Goal: Communication & Community: Share content

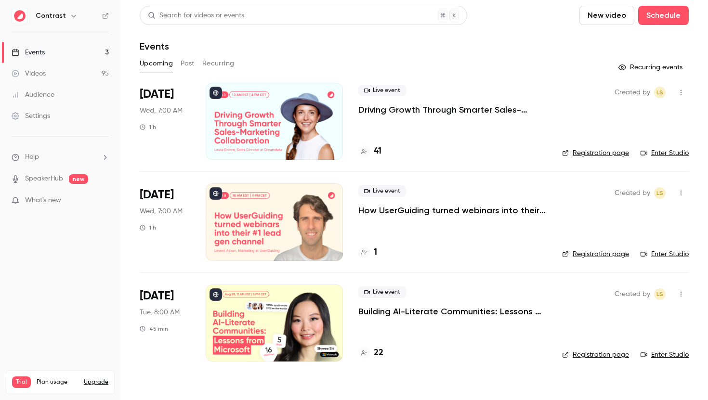
click at [72, 15] on icon "button" at bounding box center [74, 16] width 8 height 8
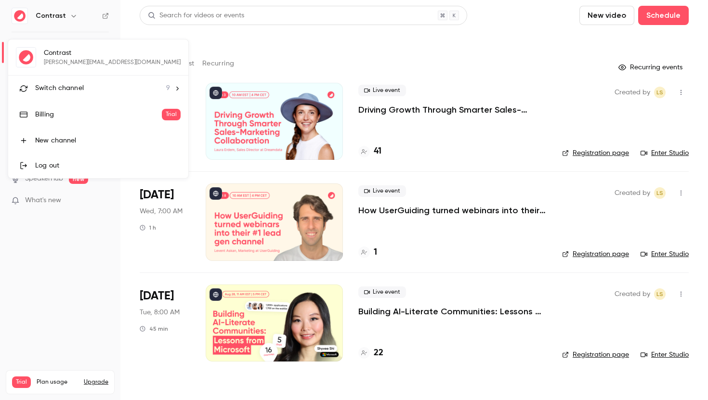
click at [61, 82] on li "Switch channel 9" at bounding box center [98, 89] width 180 height 26
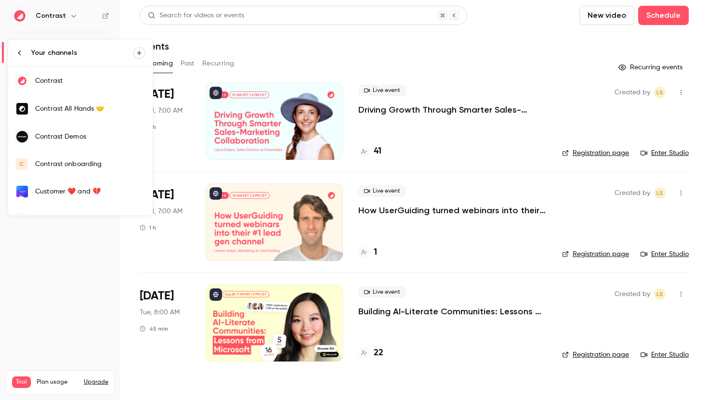
click at [52, 133] on div "Contrast Demos" at bounding box center [90, 137] width 110 height 10
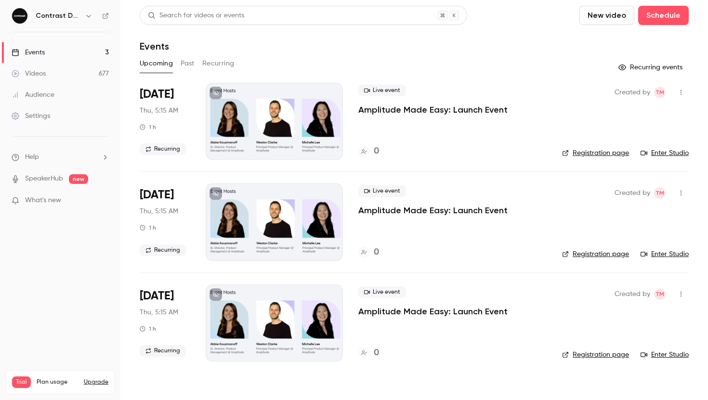
click at [186, 64] on button "Past" at bounding box center [188, 63] width 14 height 15
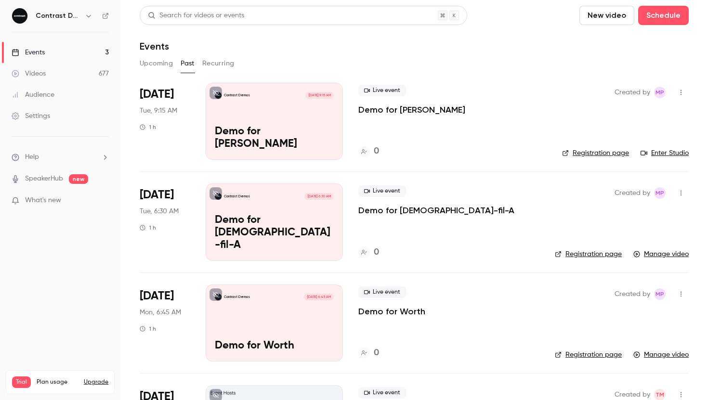
click at [155, 62] on button "Upcoming" at bounding box center [156, 63] width 33 height 15
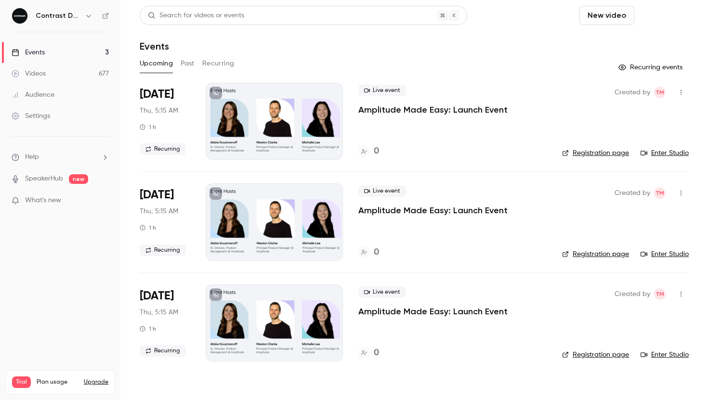
click at [658, 18] on button "Schedule" at bounding box center [663, 15] width 51 height 19
click at [647, 39] on div "One time event" at bounding box center [644, 42] width 73 height 10
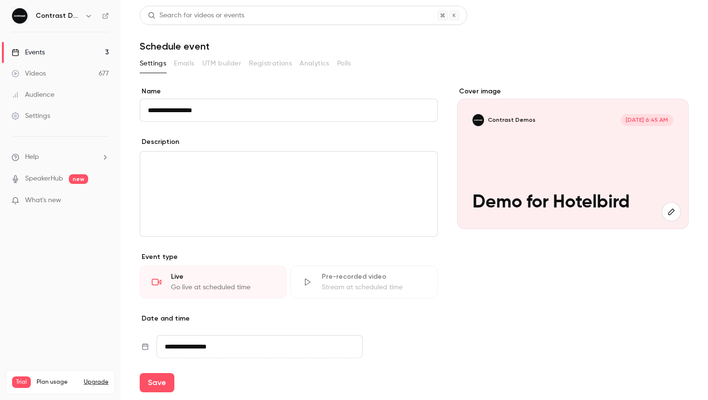
type input "**********"
click at [475, 288] on div "Cover image Contrast Demos Aug 27, 6:45 AM Demo for Hotelbird" at bounding box center [573, 288] width 232 height 402
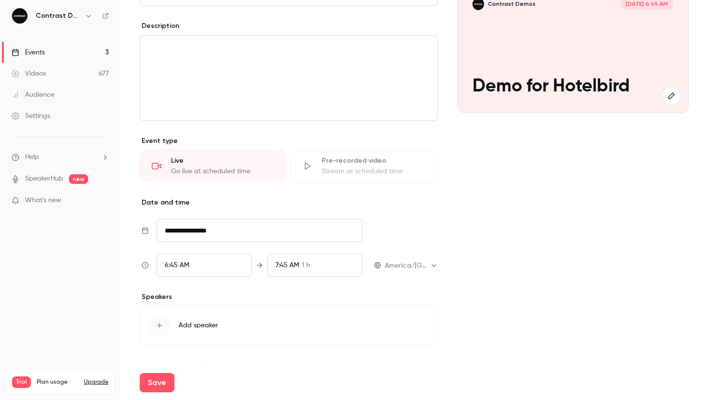
scroll to position [114, 0]
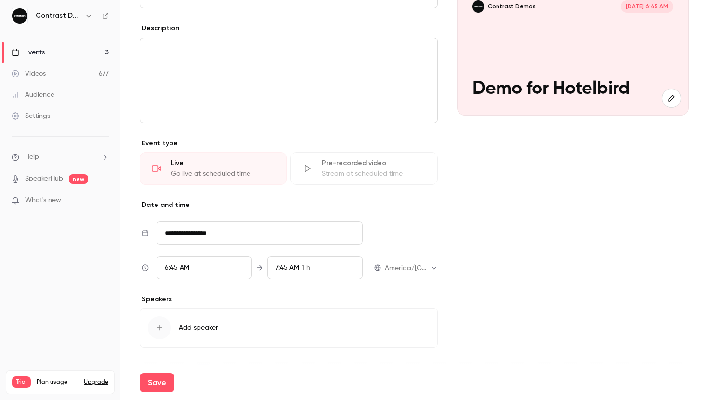
click at [221, 265] on div "6:45 AM" at bounding box center [204, 267] width 95 height 23
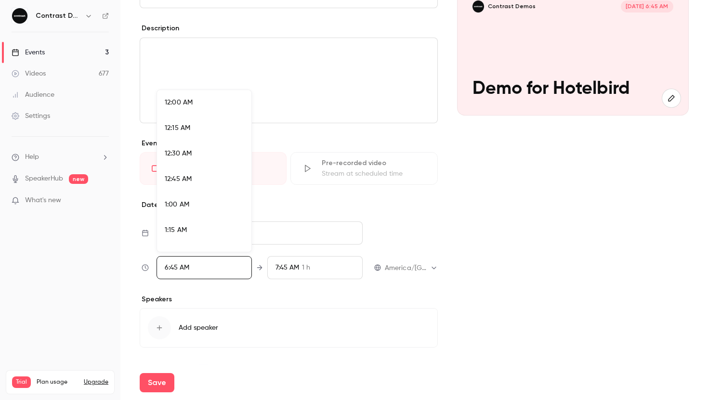
scroll to position [621, 0]
click at [202, 195] on div "7:00 AM" at bounding box center [204, 197] width 79 height 10
click at [464, 287] on div at bounding box center [354, 200] width 708 height 400
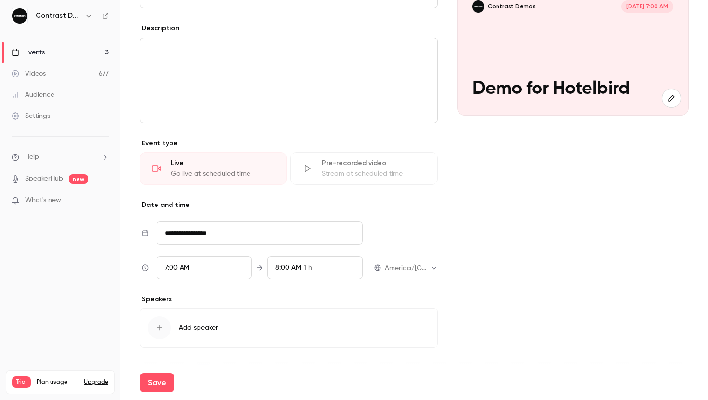
scroll to position [138, 0]
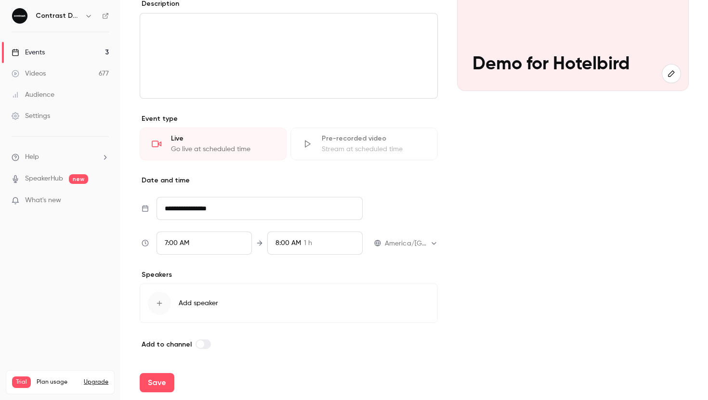
click at [160, 298] on div "button" at bounding box center [159, 303] width 23 height 23
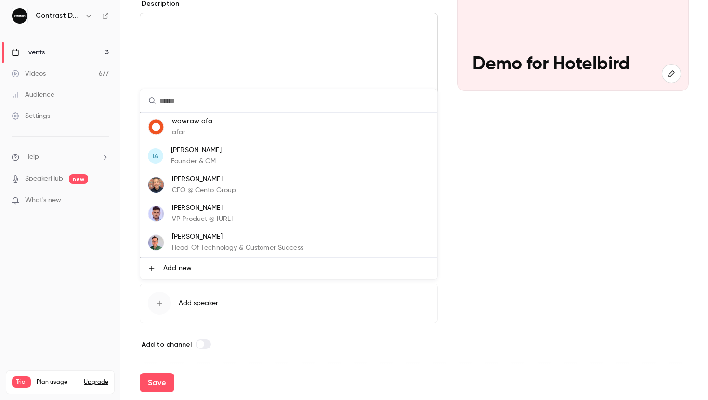
click at [476, 276] on div at bounding box center [354, 200] width 708 height 400
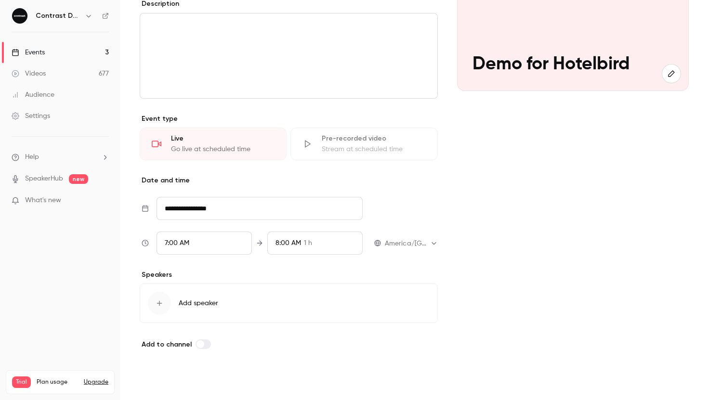
click at [152, 383] on button "Save" at bounding box center [157, 382] width 35 height 19
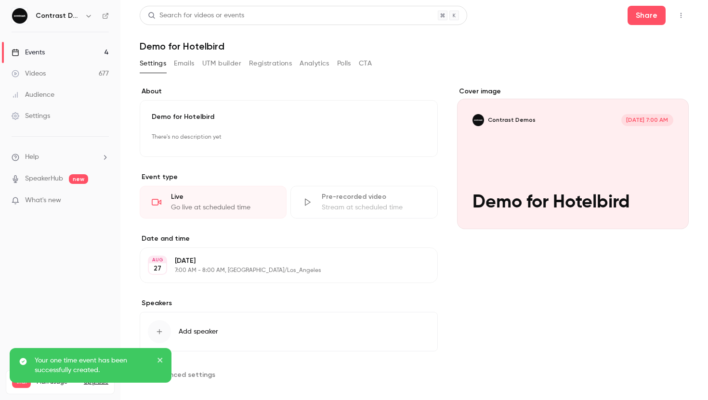
click at [95, 57] on link "Events 4" at bounding box center [60, 52] width 120 height 21
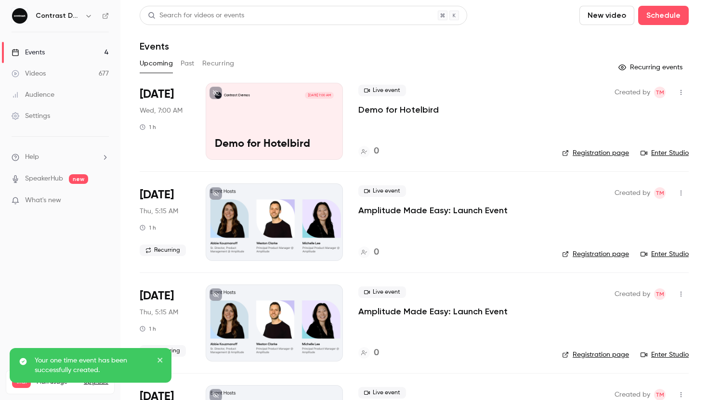
click at [649, 152] on link "Enter Studio" at bounding box center [665, 153] width 48 height 10
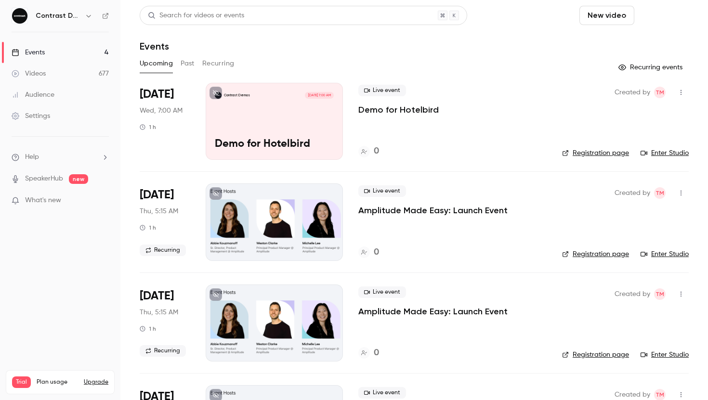
click at [652, 15] on button "Schedule" at bounding box center [663, 15] width 51 height 19
click at [640, 39] on div "One time event" at bounding box center [644, 42] width 73 height 10
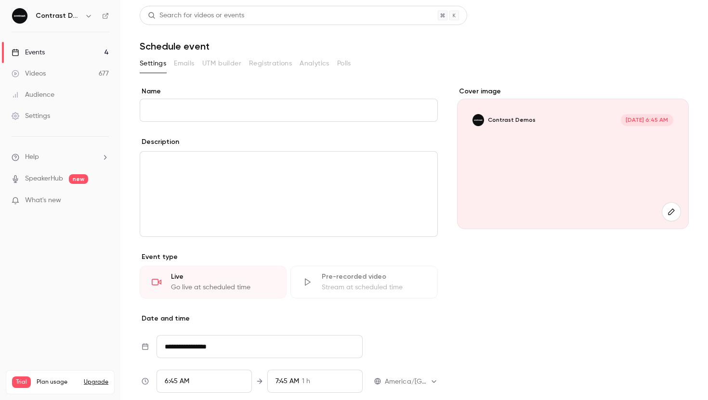
click at [262, 165] on p "editor" at bounding box center [289, 164] width 282 height 12
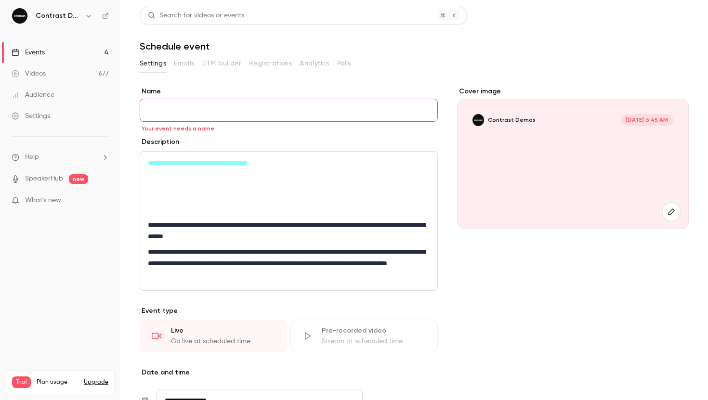
click at [64, 60] on link "Events 4" at bounding box center [60, 52] width 120 height 21
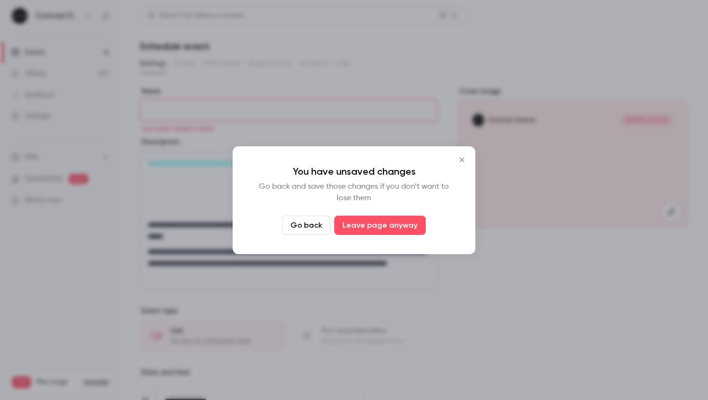
click at [370, 218] on button "Leave page anyway" at bounding box center [380, 225] width 92 height 19
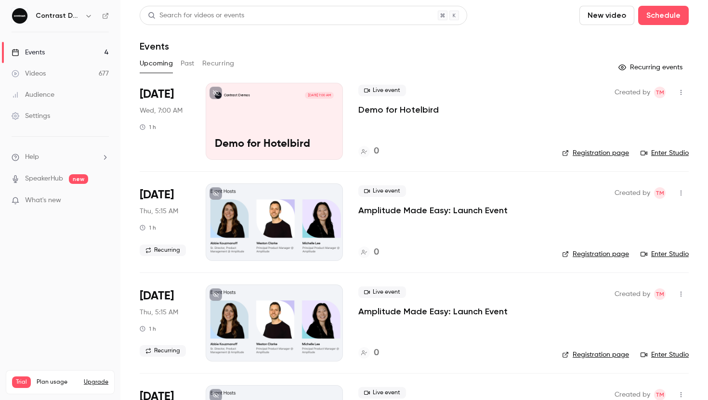
click at [607, 156] on link "Registration page" at bounding box center [595, 153] width 67 height 10
click at [662, 14] on button "Schedule" at bounding box center [663, 15] width 51 height 19
click at [638, 46] on div "One time event" at bounding box center [644, 42] width 73 height 10
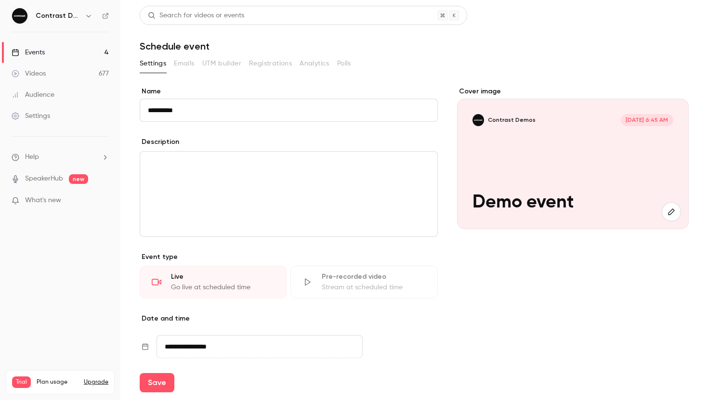
type input "**********"
click at [337, 190] on div "editor" at bounding box center [288, 194] width 297 height 85
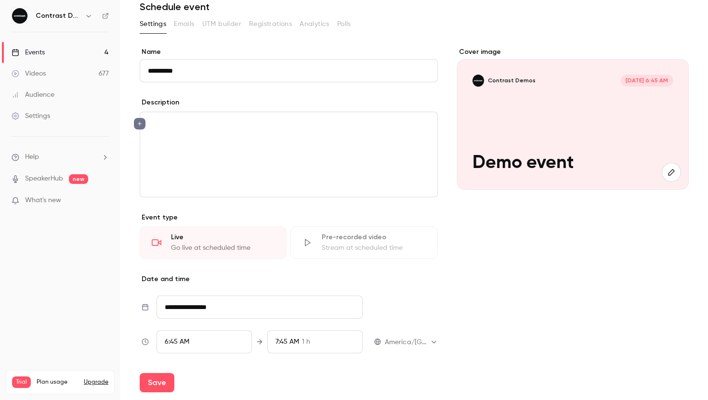
scroll to position [30, 0]
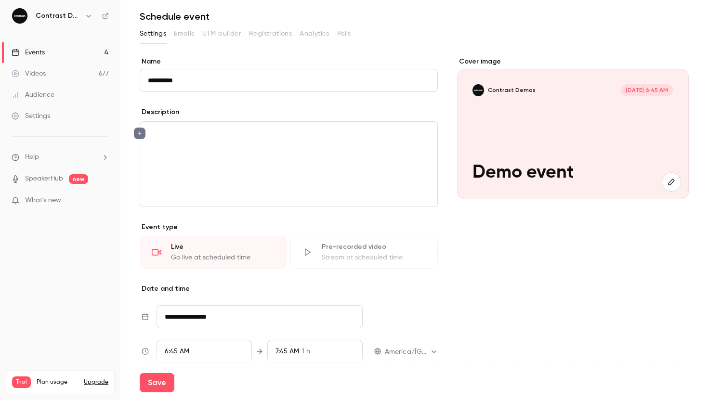
click at [139, 134] on icon "editor" at bounding box center [139, 134] width 7 height 6
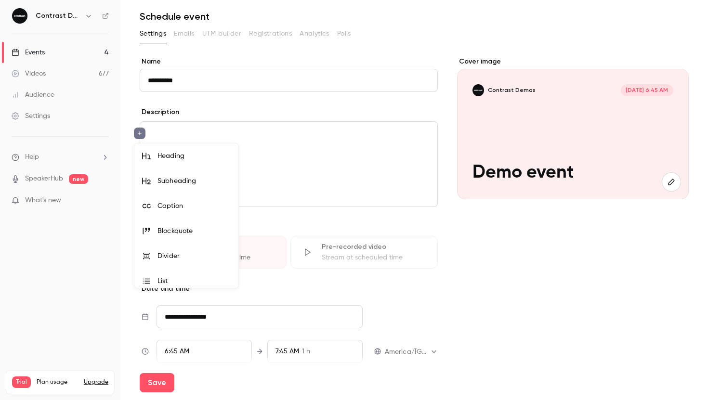
click at [476, 237] on div at bounding box center [354, 200] width 708 height 400
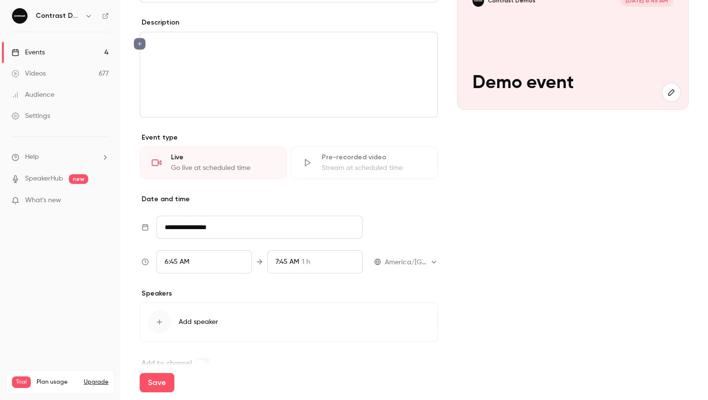
scroll to position [119, 0]
click at [370, 165] on div "Stream at scheduled time" at bounding box center [374, 169] width 104 height 10
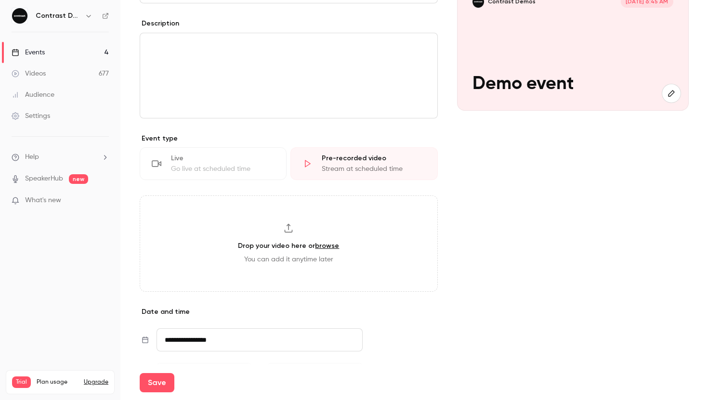
click at [246, 160] on div "Live" at bounding box center [223, 159] width 104 height 10
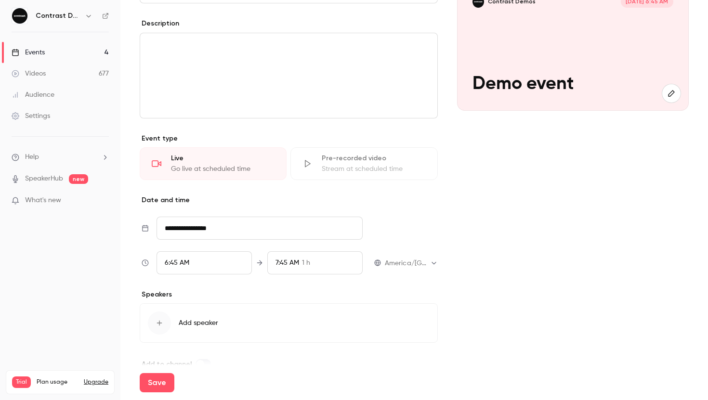
scroll to position [138, 0]
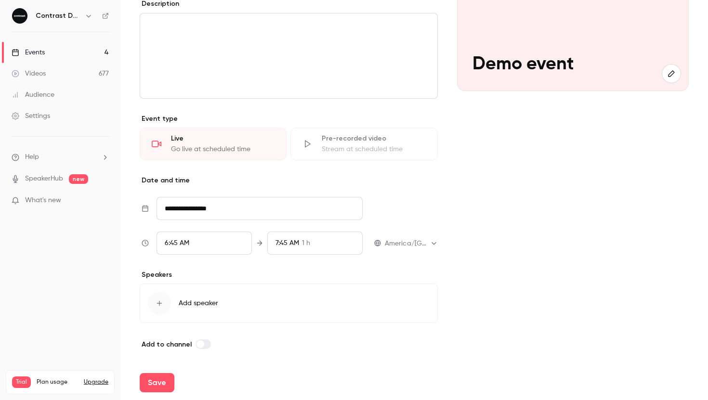
click at [162, 300] on icon "button" at bounding box center [160, 304] width 8 height 8
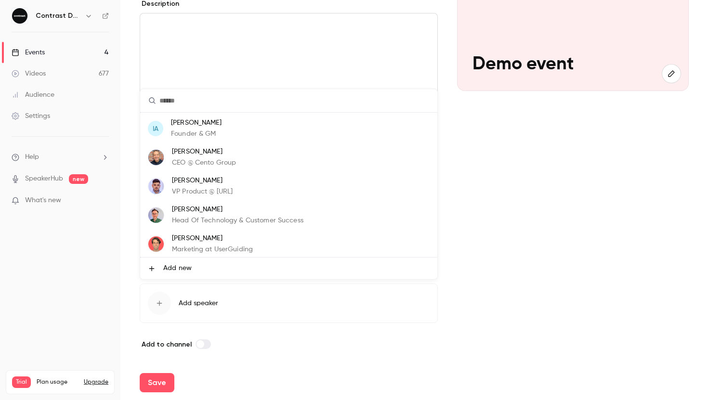
scroll to position [28, 0]
click at [185, 237] on p "Levent Askan" at bounding box center [212, 238] width 81 height 10
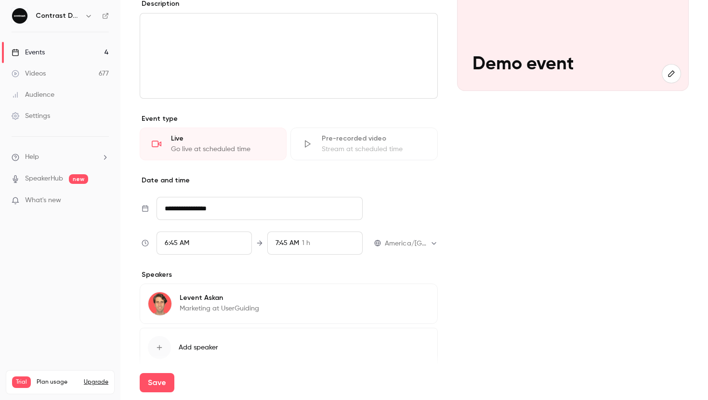
scroll to position [183, 0]
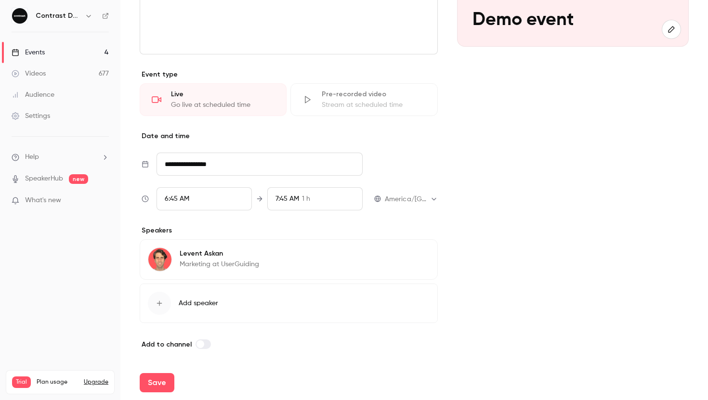
click at [167, 307] on div "button" at bounding box center [159, 303] width 23 height 23
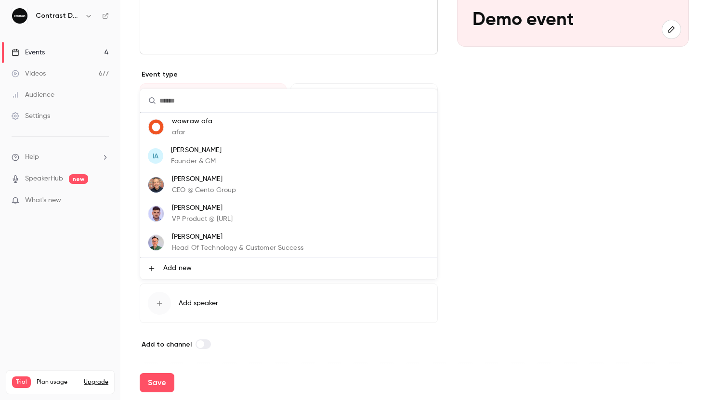
click at [212, 187] on p "CEO @ Cento Group" at bounding box center [204, 190] width 64 height 10
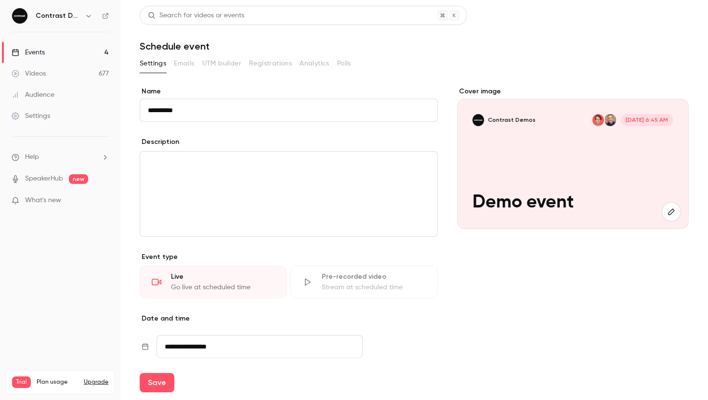
scroll to position [227, 0]
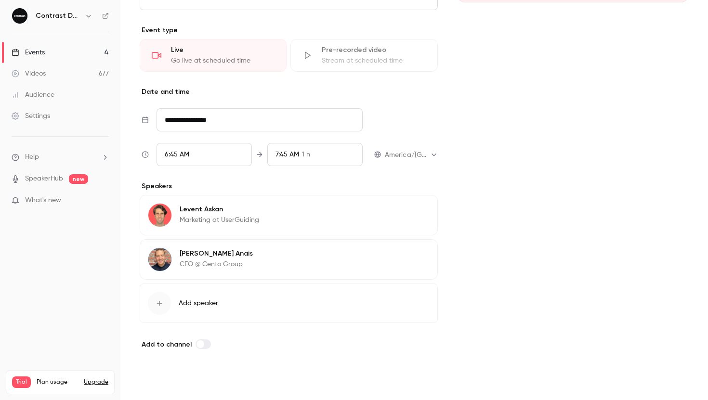
click at [151, 384] on button "Save" at bounding box center [157, 382] width 35 height 19
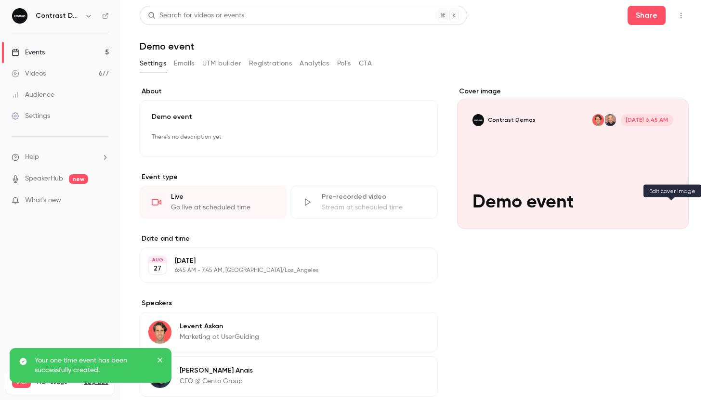
click at [676, 210] on icon "Cover image" at bounding box center [671, 212] width 11 height 8
click at [545, 268] on div "Cover image Contrast Demos Aug 27, 6:45 AM Demo event" at bounding box center [573, 279] width 232 height 384
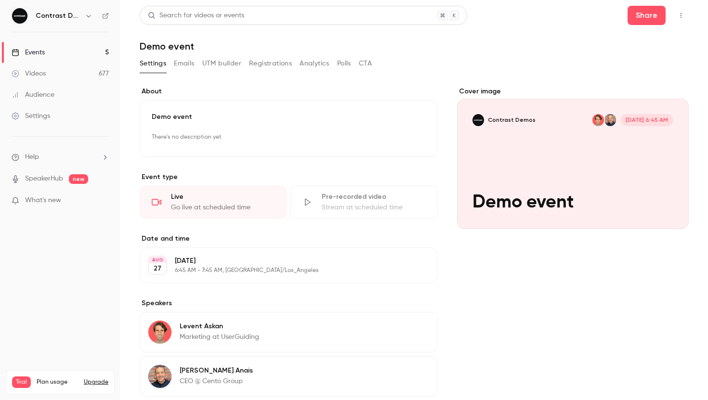
click at [42, 57] on div "Events" at bounding box center [28, 53] width 33 height 10
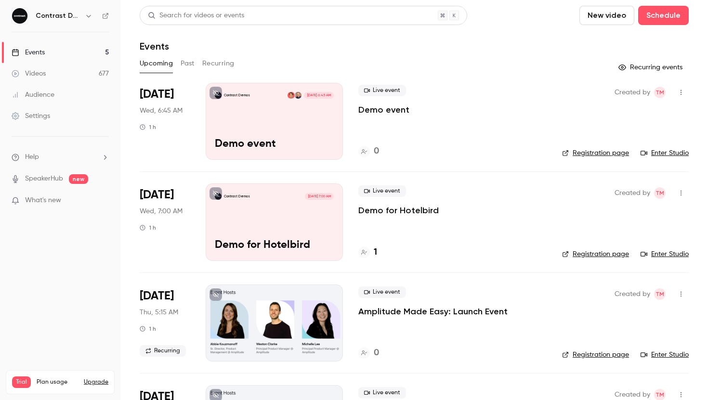
click at [590, 152] on link "Registration page" at bounding box center [595, 153] width 67 height 10
click at [612, 23] on button "New video" at bounding box center [607, 15] width 55 height 19
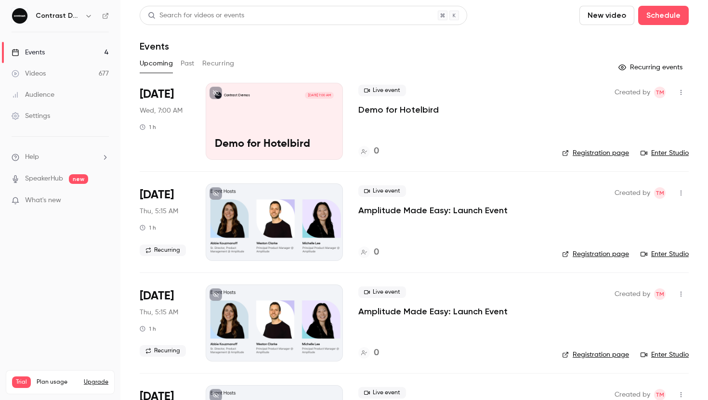
click at [89, 18] on icon "button" at bounding box center [89, 16] width 8 height 8
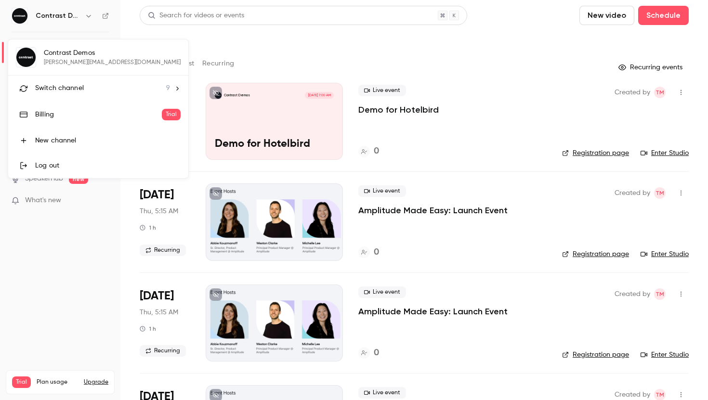
click at [77, 90] on span "Switch channel" at bounding box center [59, 88] width 49 height 10
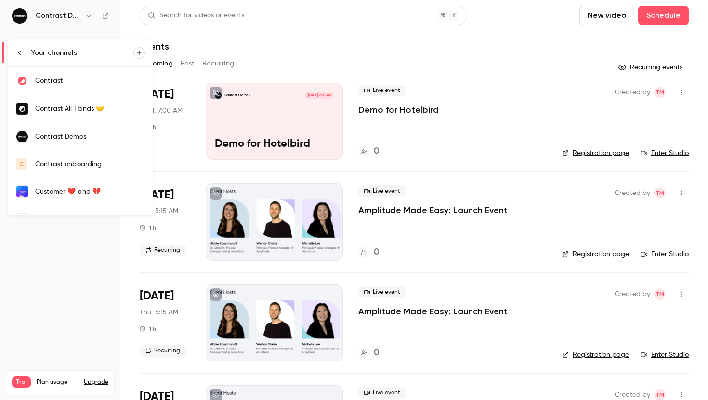
click at [86, 77] on div "Contrast" at bounding box center [90, 81] width 110 height 10
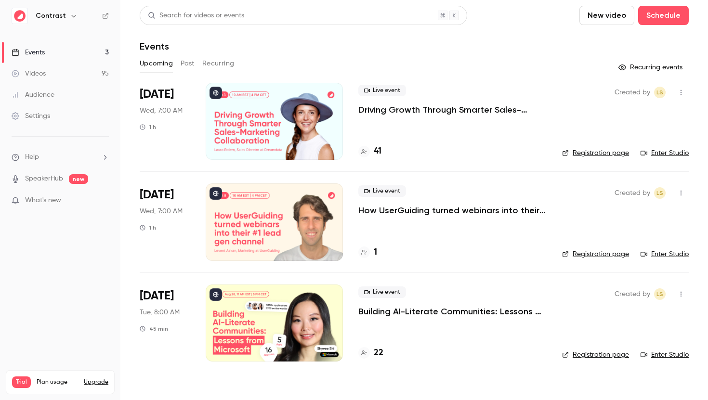
click at [85, 72] on link "Videos 95" at bounding box center [60, 73] width 120 height 21
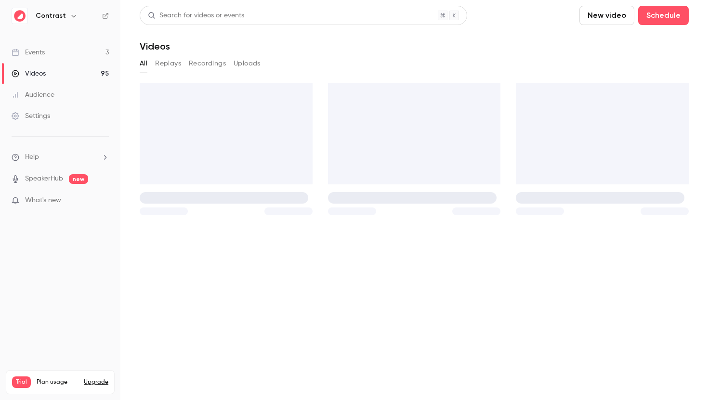
click at [170, 64] on button "Replays" at bounding box center [168, 63] width 26 height 15
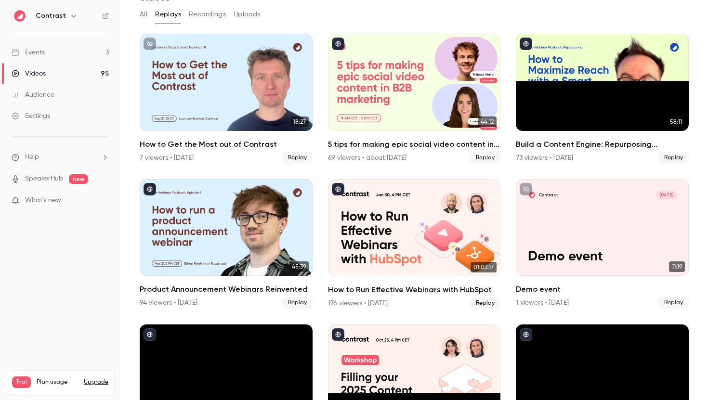
scroll to position [116, 0]
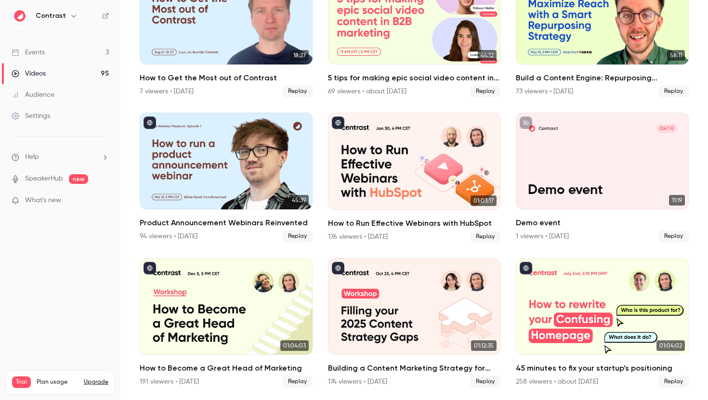
click at [107, 13] on icon at bounding box center [106, 16] width 6 height 6
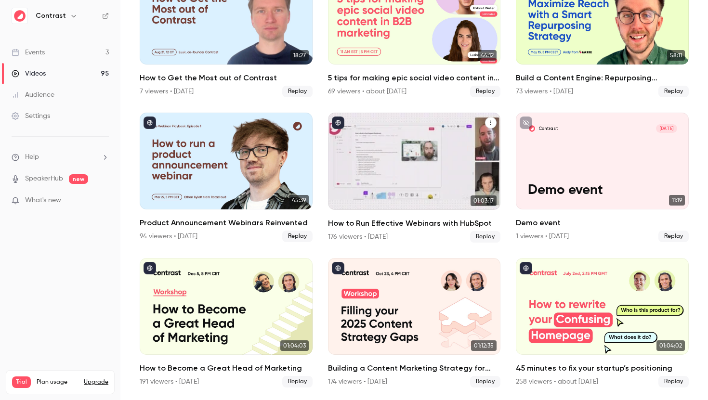
click at [403, 226] on h2 "How to Run Effective Webinars with HubSpot" at bounding box center [414, 224] width 173 height 12
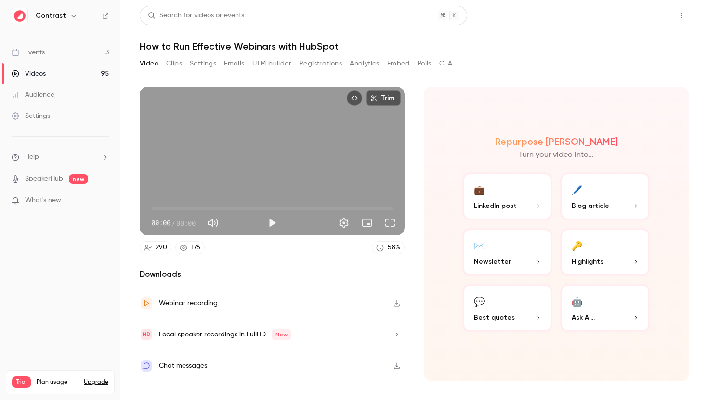
click at [655, 12] on button "Share" at bounding box center [647, 15] width 38 height 19
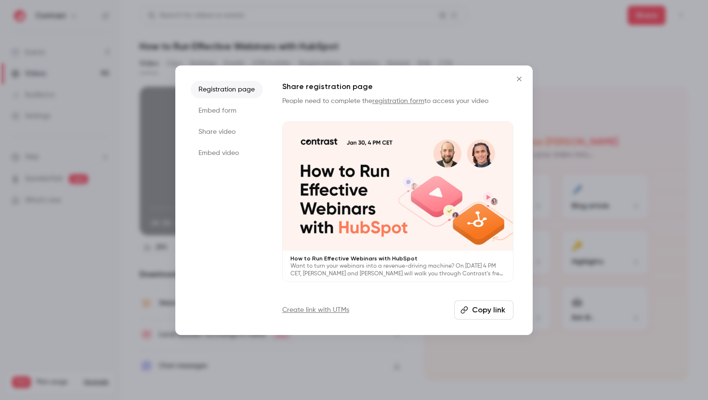
click at [451, 176] on div at bounding box center [398, 187] width 230 height 130
click at [521, 75] on icon "Close" at bounding box center [520, 79] width 12 height 8
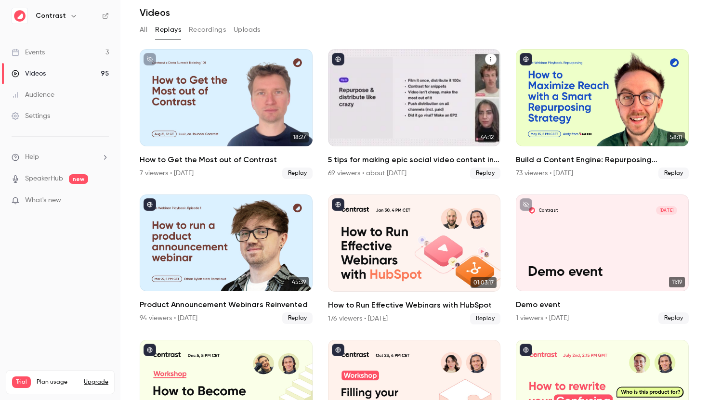
scroll to position [36, 0]
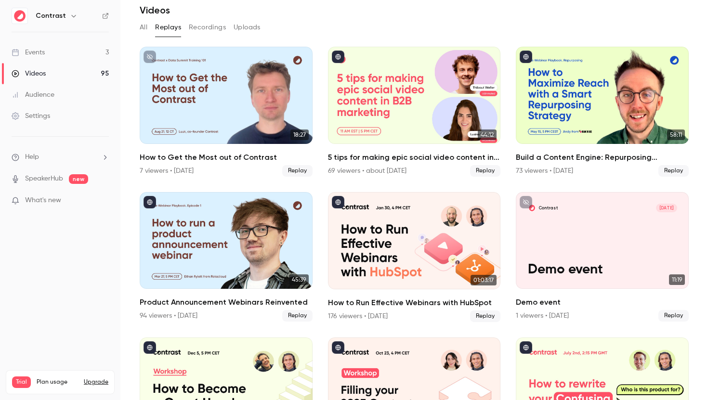
click at [82, 53] on link "Events 3" at bounding box center [60, 52] width 120 height 21
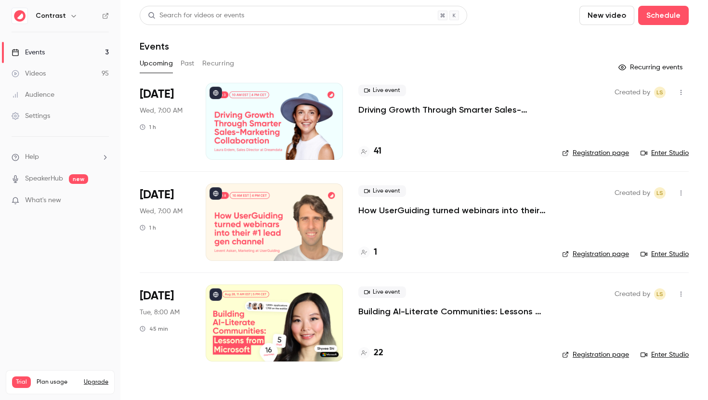
click at [448, 110] on p "Driving Growth Through Smarter Sales-Marketing Collaboration" at bounding box center [452, 110] width 188 height 12
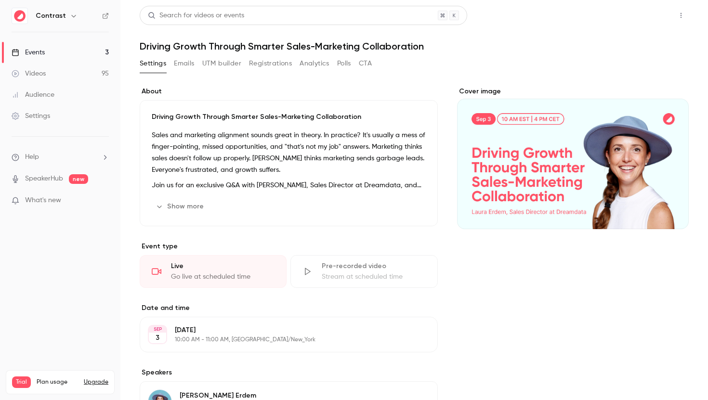
click at [630, 13] on button "Share" at bounding box center [647, 15] width 38 height 19
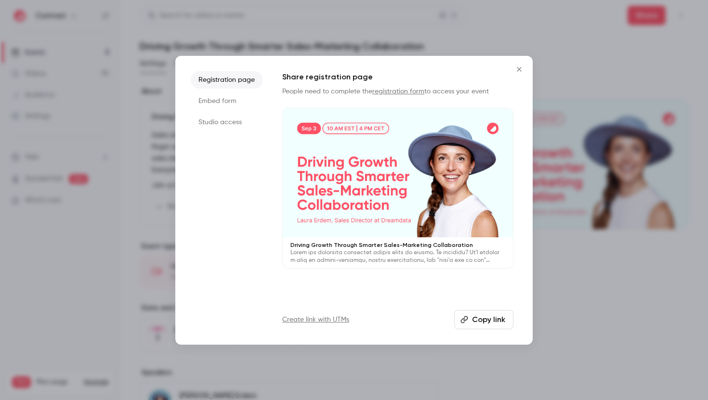
click at [407, 213] on div at bounding box center [398, 173] width 230 height 130
click at [522, 66] on icon "Close" at bounding box center [520, 70] width 12 height 8
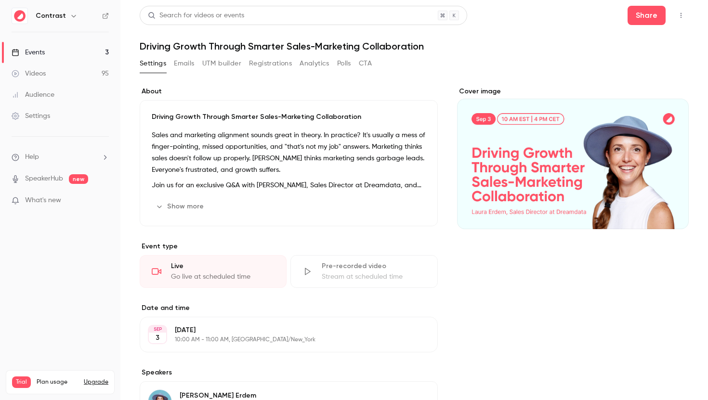
click at [41, 116] on div "Settings" at bounding box center [31, 116] width 39 height 10
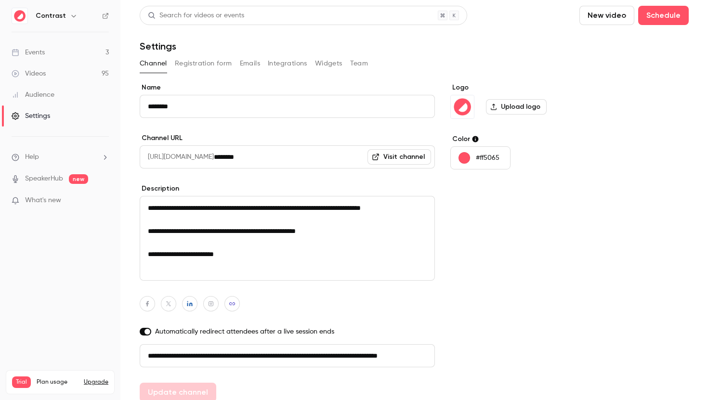
scroll to position [0, 54]
click at [67, 54] on link "Events 3" at bounding box center [60, 52] width 120 height 21
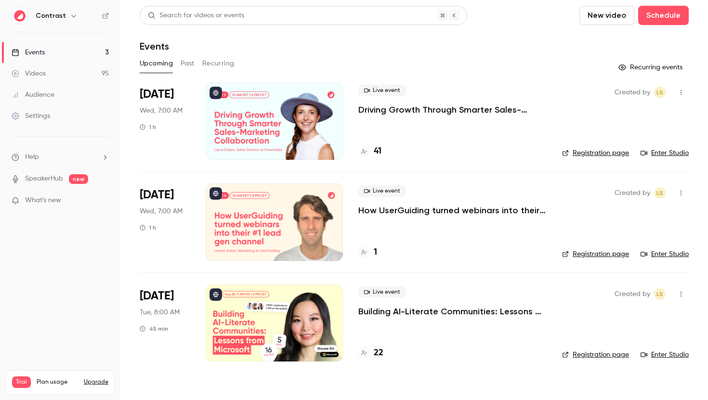
click at [445, 118] on div "Live event Driving Growth Through Smarter Sales-Marketing Collaboration 41" at bounding box center [452, 121] width 188 height 77
click at [453, 107] on p "Driving Growth Through Smarter Sales-Marketing Collaboration" at bounding box center [452, 110] width 188 height 12
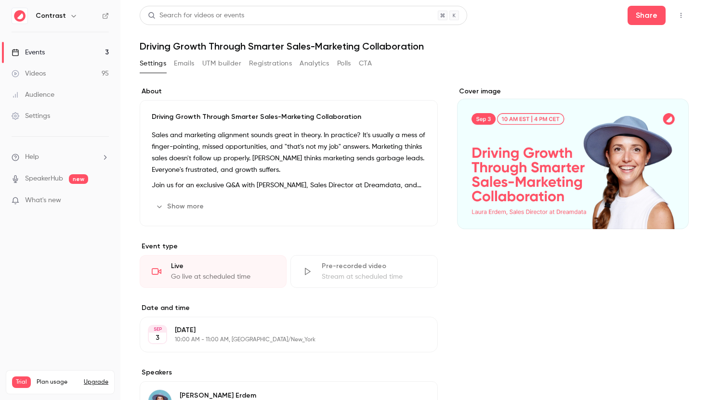
click at [187, 64] on button "Emails" at bounding box center [184, 63] width 20 height 15
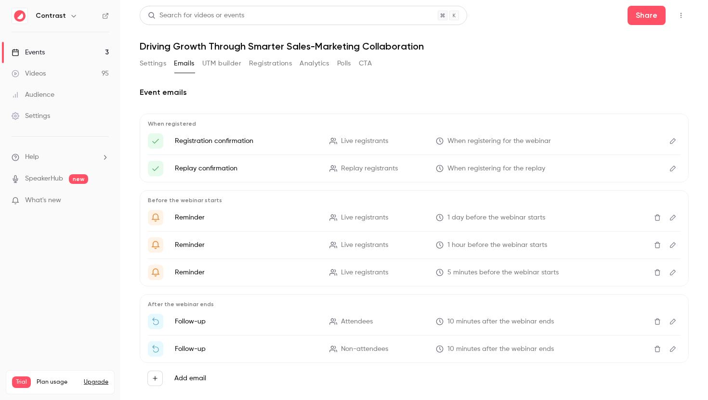
scroll to position [19, 0]
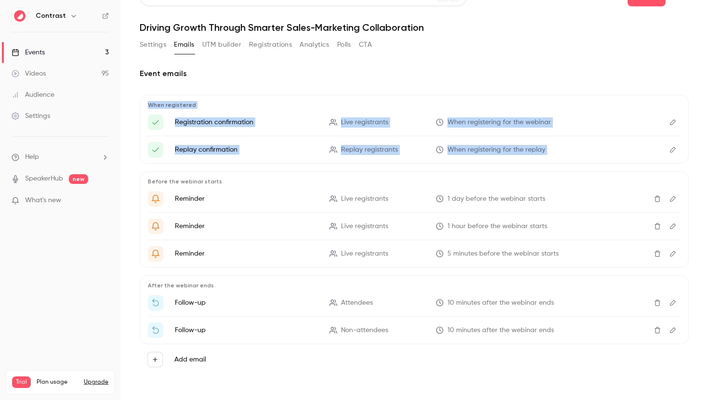
drag, startPoint x: 215, startPoint y: 93, endPoint x: 390, endPoint y: 164, distance: 188.2
click at [390, 164] on div "Event emails When registered Registration confirmation Live registrants When re…" at bounding box center [414, 221] width 549 height 307
click at [396, 165] on div "When registered Registration confirmation Live registrants When registering for…" at bounding box center [414, 235] width 549 height 280
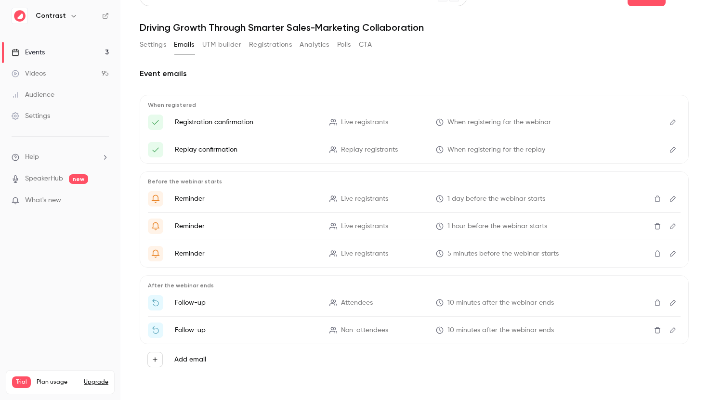
scroll to position [0, 0]
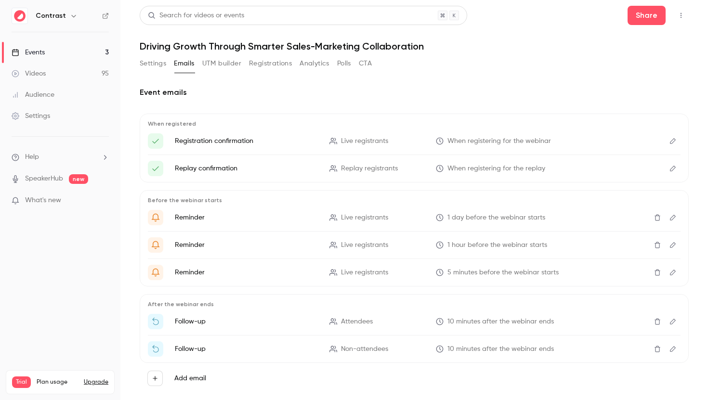
click at [86, 73] on link "Videos 95" at bounding box center [60, 73] width 120 height 21
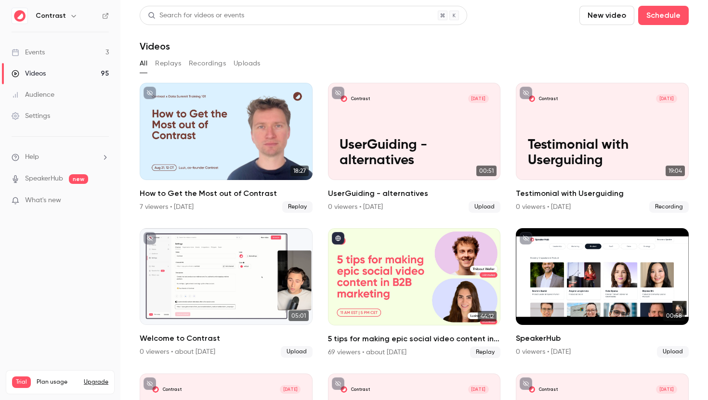
click at [158, 66] on button "Replays" at bounding box center [168, 63] width 26 height 15
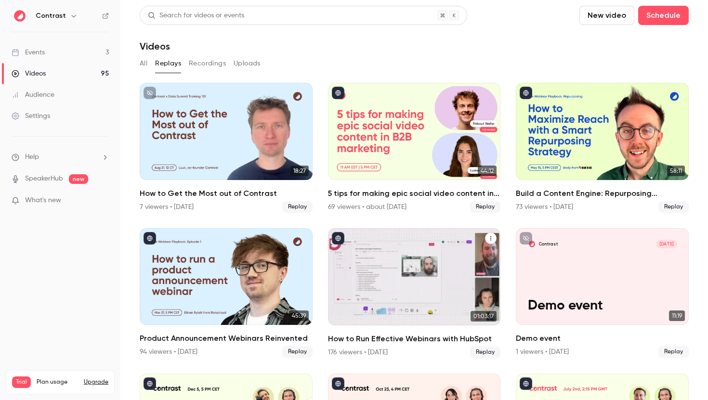
scroll to position [119, 0]
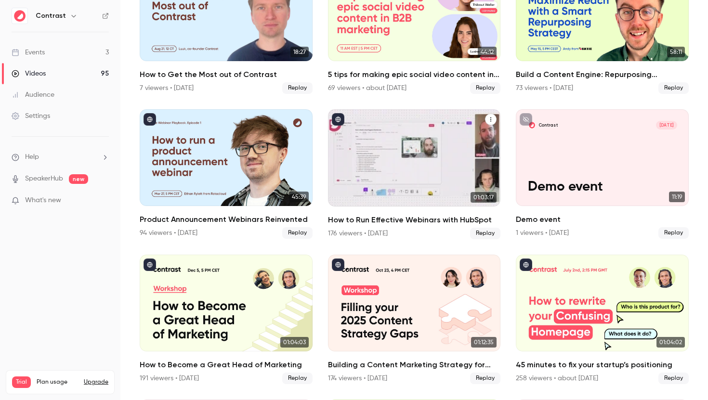
click at [403, 218] on h2 "How to Run Effective Webinars with HubSpot" at bounding box center [414, 220] width 173 height 12
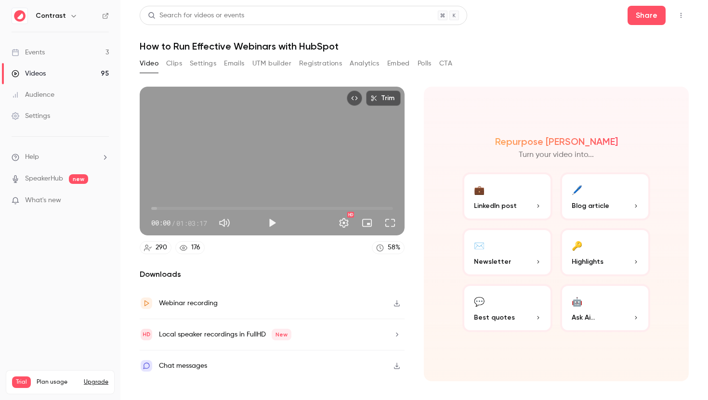
click at [198, 208] on span "00:00" at bounding box center [272, 208] width 242 height 15
type input "*****"
click at [644, 14] on button "Share" at bounding box center [647, 15] width 38 height 19
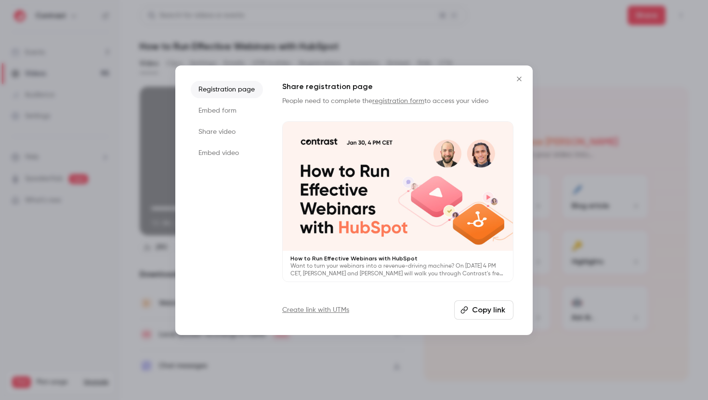
click at [376, 196] on div at bounding box center [398, 187] width 230 height 130
click at [523, 73] on button "Close" at bounding box center [519, 78] width 19 height 19
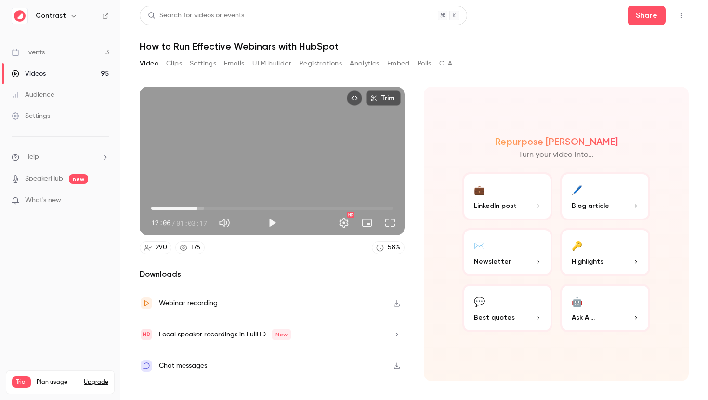
click at [64, 50] on link "Events 3" at bounding box center [60, 52] width 120 height 21
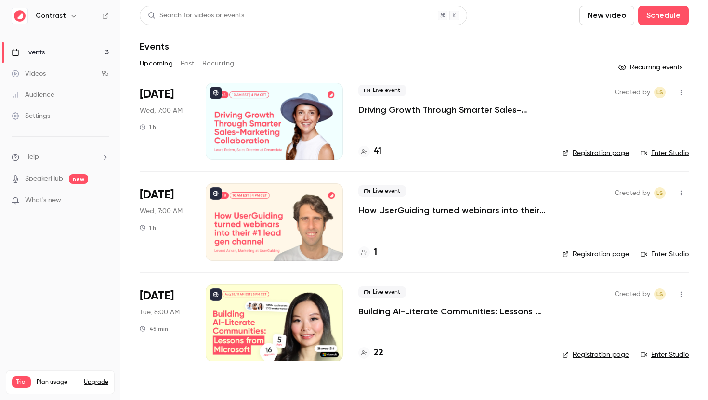
click at [465, 111] on p "Driving Growth Through Smarter Sales-Marketing Collaboration" at bounding box center [452, 110] width 188 height 12
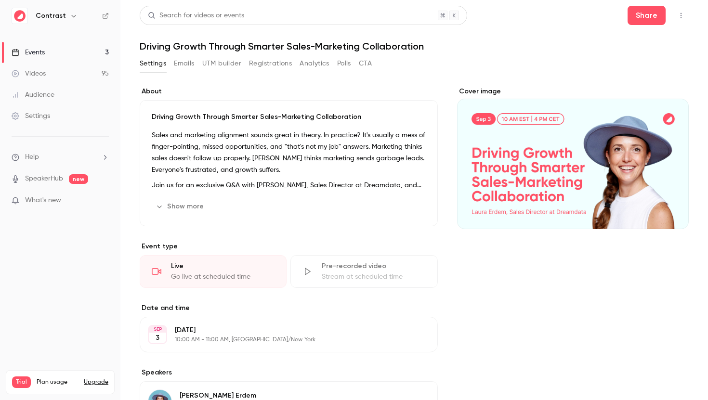
click at [182, 54] on div "Search for videos or events Share Driving Growth Through Smarter Sales-Marketin…" at bounding box center [414, 285] width 549 height 558
click at [182, 60] on button "Emails" at bounding box center [184, 63] width 20 height 15
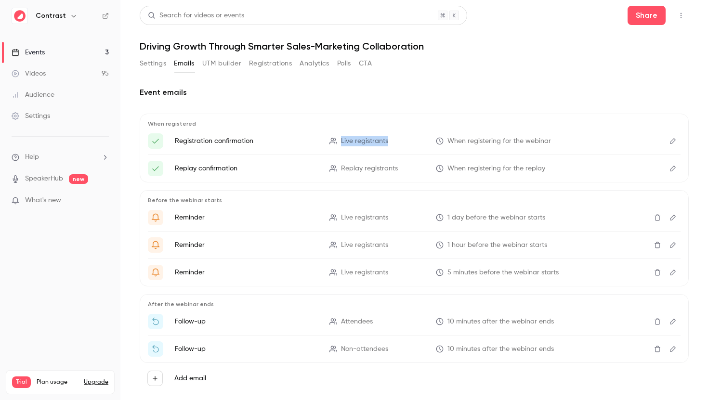
drag, startPoint x: 407, startPoint y: 141, endPoint x: 342, endPoint y: 140, distance: 65.1
click at [341, 140] on p "Live registrants" at bounding box center [377, 141] width 95 height 10
click at [360, 140] on span "Live registrants" at bounding box center [364, 141] width 47 height 10
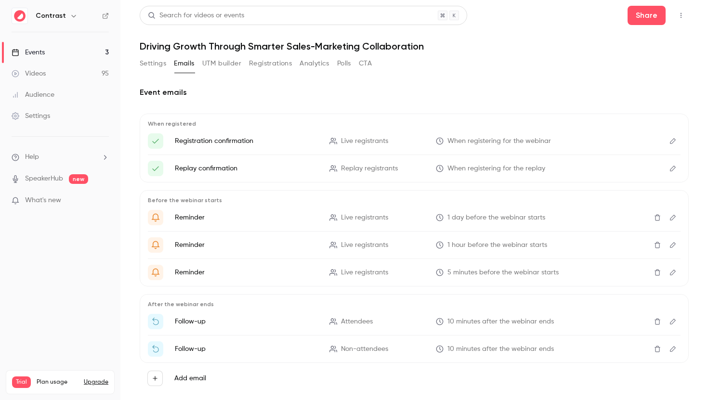
click at [358, 141] on span "Live registrants" at bounding box center [364, 141] width 47 height 10
click at [383, 170] on span "Replay registrants" at bounding box center [369, 169] width 57 height 10
click at [391, 168] on span "Replay registrants" at bounding box center [369, 169] width 57 height 10
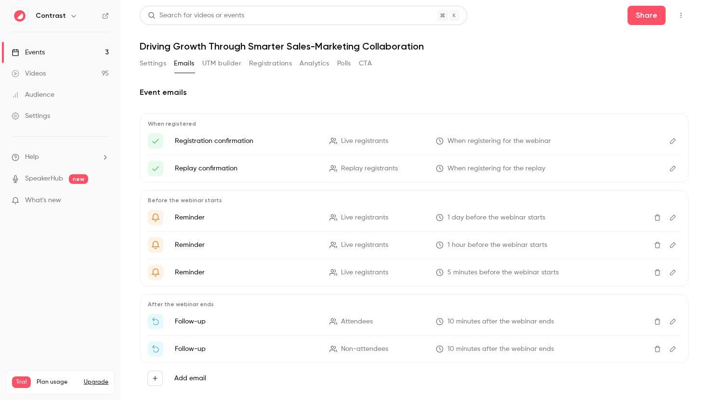
click at [672, 164] on button "Edit" at bounding box center [672, 168] width 15 height 15
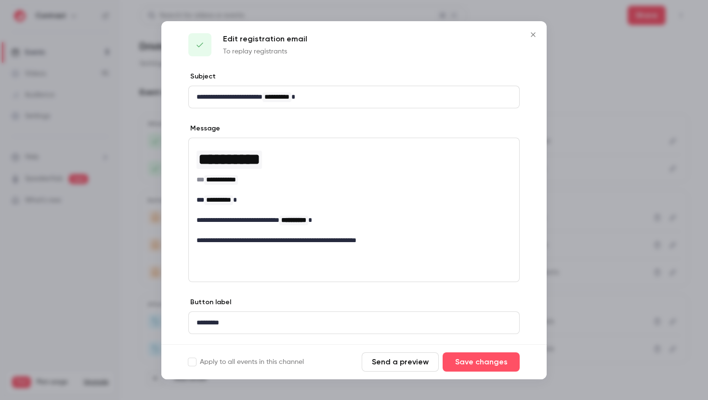
scroll to position [2, 0]
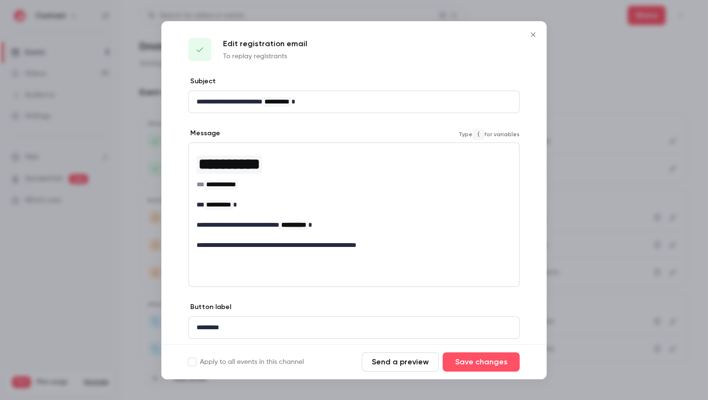
click at [260, 160] on span "**********" at bounding box center [229, 164] width 62 height 15
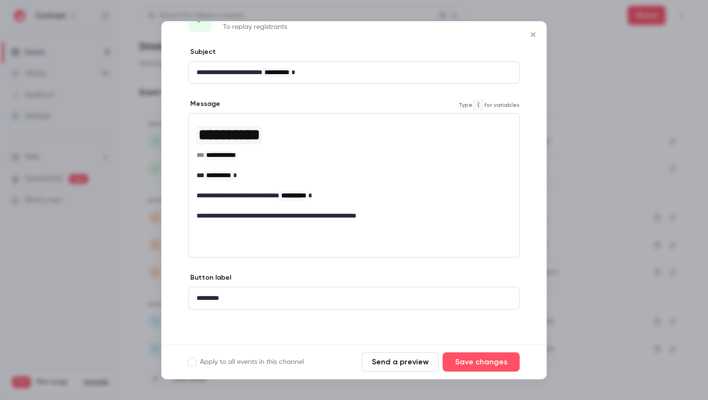
scroll to position [0, 0]
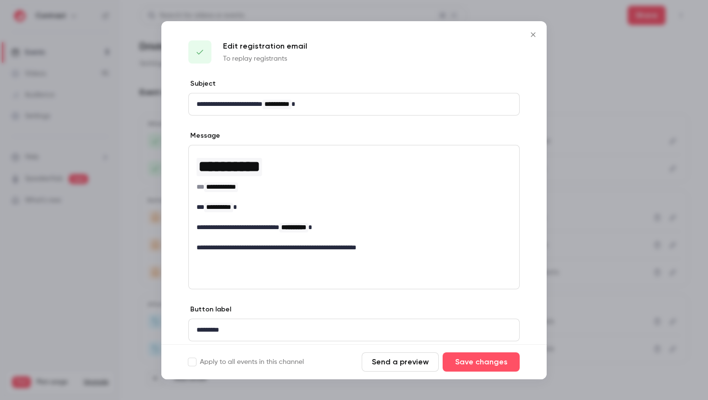
click at [533, 34] on icon "Close" at bounding box center [533, 34] width 4 height 4
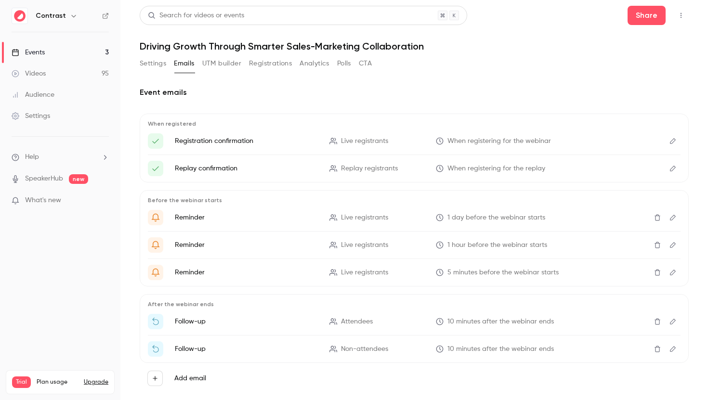
scroll to position [19, 0]
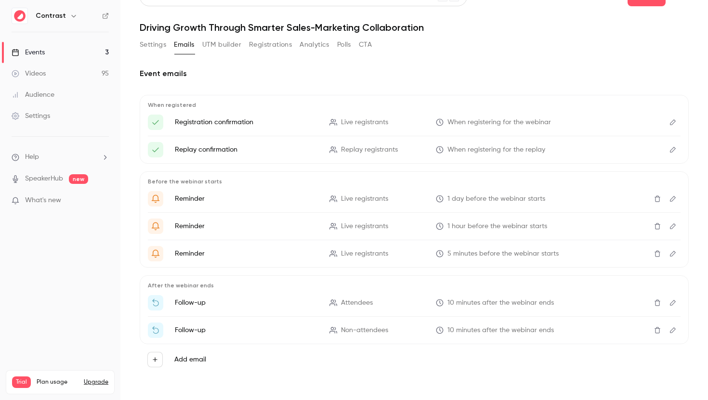
click at [671, 200] on icon "Edit" at bounding box center [673, 199] width 8 height 7
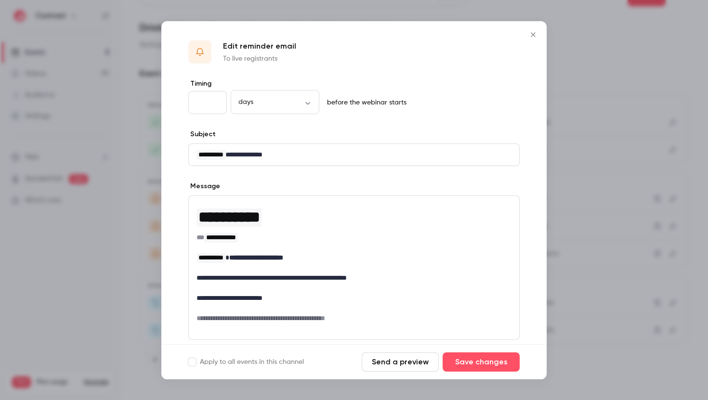
click at [532, 34] on icon "Close" at bounding box center [534, 35] width 12 height 8
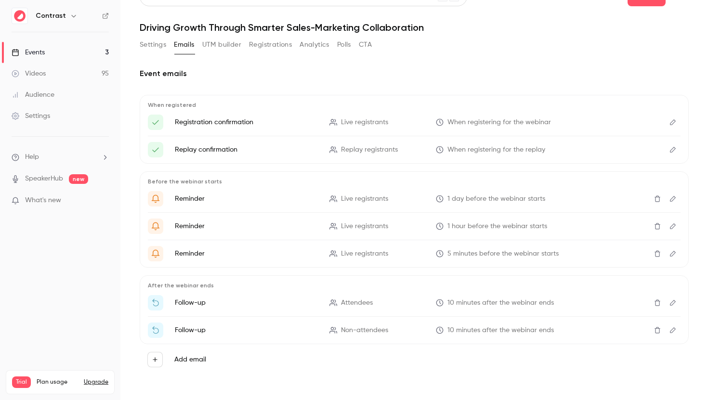
click at [673, 306] on button "Edit" at bounding box center [672, 302] width 15 height 15
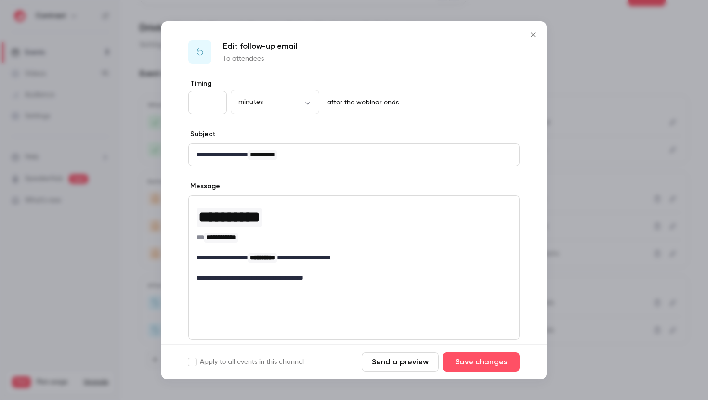
scroll to position [82, 0]
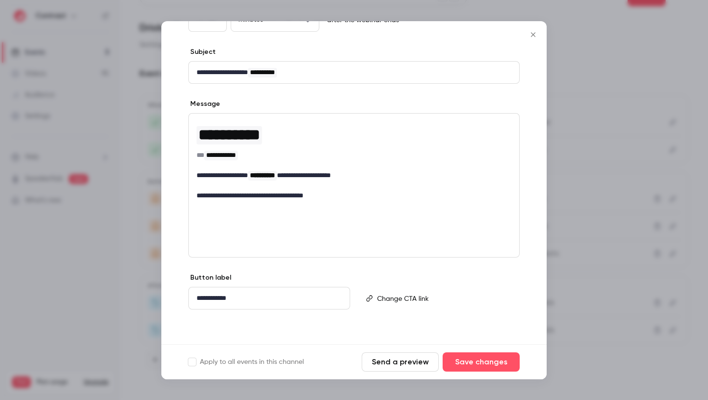
click at [534, 37] on icon "Close" at bounding box center [534, 35] width 12 height 8
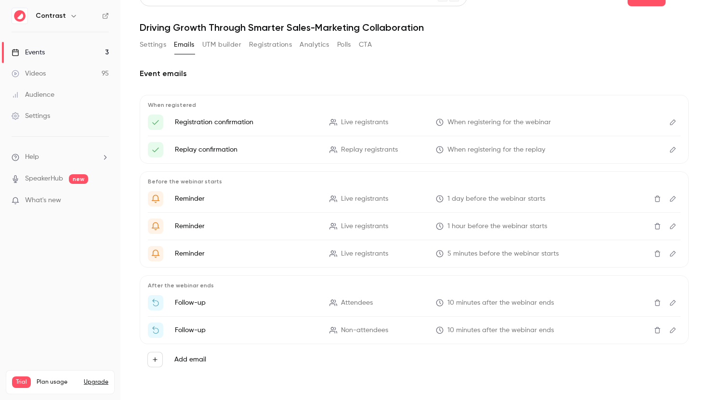
scroll to position [0, 0]
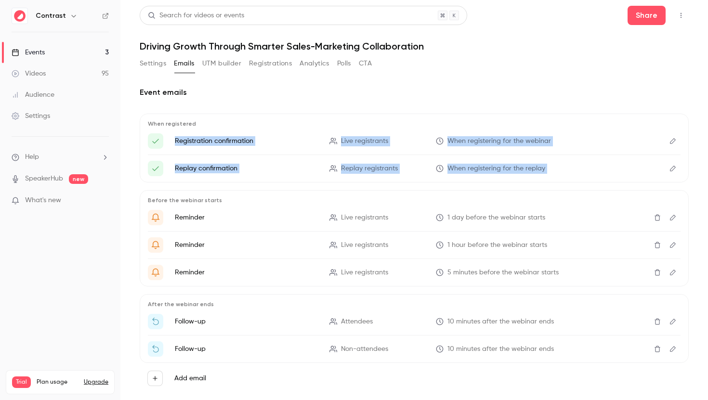
drag, startPoint x: 267, startPoint y: 130, endPoint x: 403, endPoint y: 182, distance: 145.7
click at [403, 182] on div "When registered Registration confirmation Live registrants When registering for…" at bounding box center [414, 148] width 549 height 69
click at [410, 174] on li "Replay confirmation Replay registrants When registering for the replay" at bounding box center [414, 168] width 533 height 15
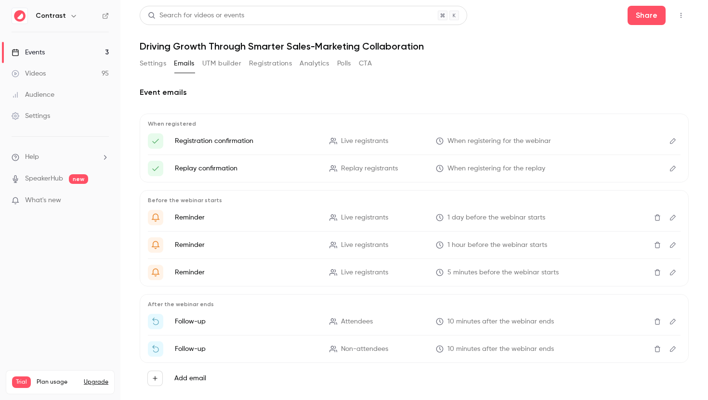
click at [222, 63] on button "UTM builder" at bounding box center [221, 63] width 39 height 15
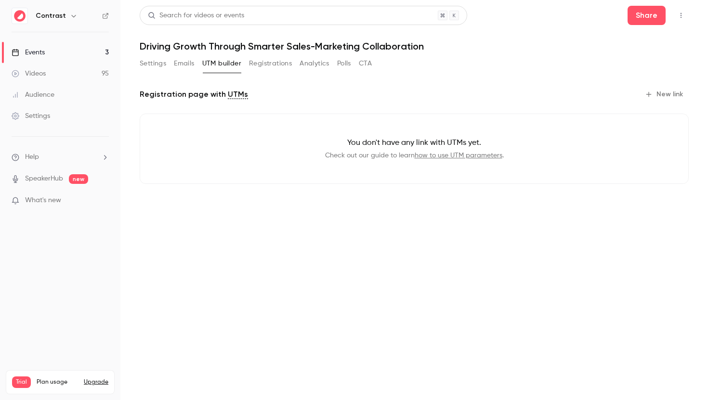
click at [661, 97] on button "New link" at bounding box center [665, 94] width 48 height 15
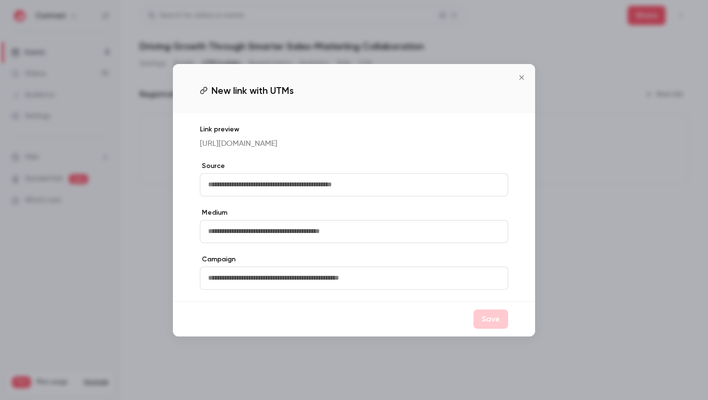
click at [523, 78] on icon "Close" at bounding box center [522, 78] width 12 height 8
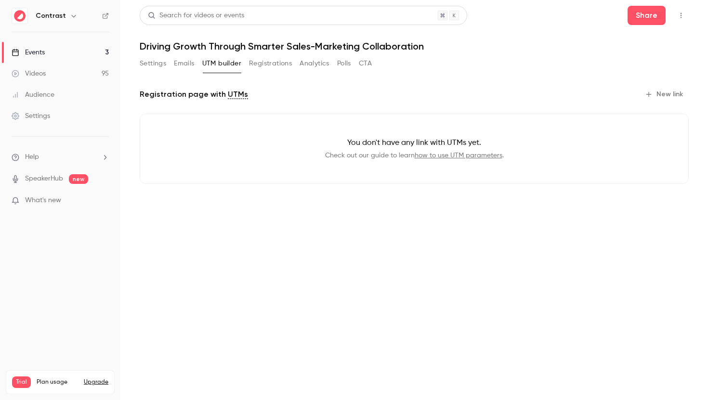
click at [67, 78] on link "Videos 95" at bounding box center [60, 73] width 120 height 21
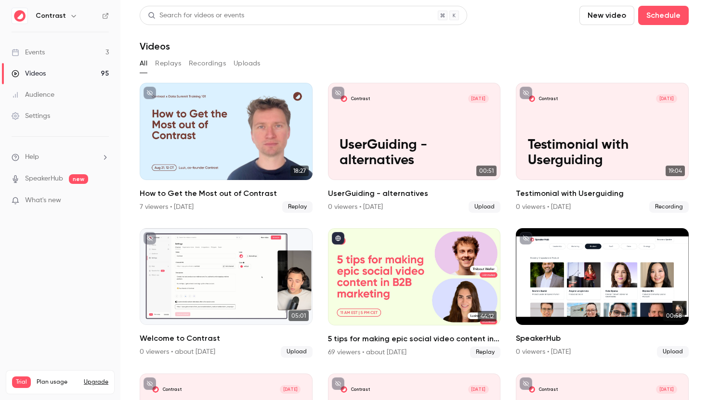
click at [170, 61] on button "Replays" at bounding box center [168, 63] width 26 height 15
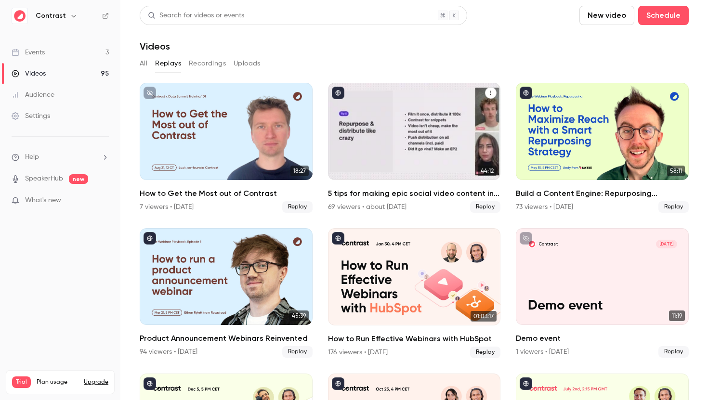
scroll to position [67, 0]
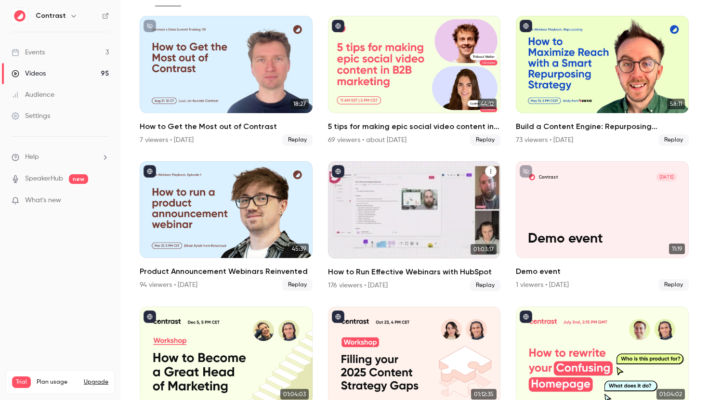
click at [392, 269] on h2 "How to Run Effective Webinars with HubSpot" at bounding box center [414, 272] width 173 height 12
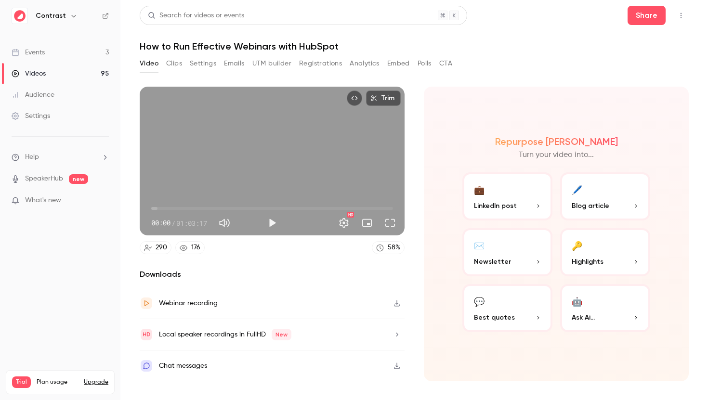
click at [183, 208] on span "00:00" at bounding box center [272, 208] width 242 height 15
click at [274, 223] on button "Play" at bounding box center [272, 222] width 19 height 19
click at [270, 222] on button "Pause" at bounding box center [272, 222] width 19 height 19
click at [271, 222] on button "Play" at bounding box center [272, 222] width 19 height 19
click at [271, 222] on button "Pause" at bounding box center [272, 222] width 19 height 19
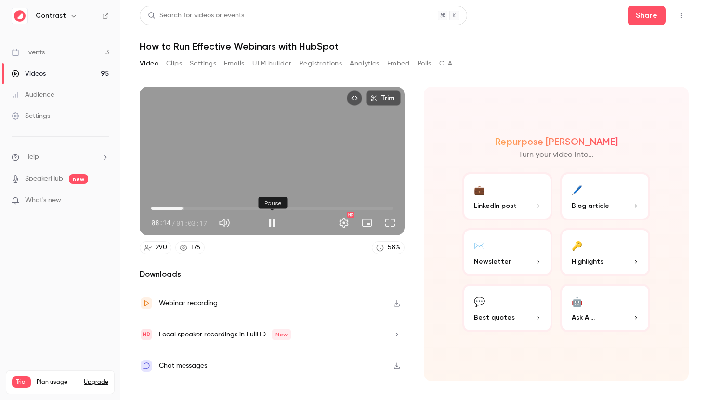
type input "*****"
click at [624, 267] on button "🔑 Highlights" at bounding box center [605, 252] width 90 height 48
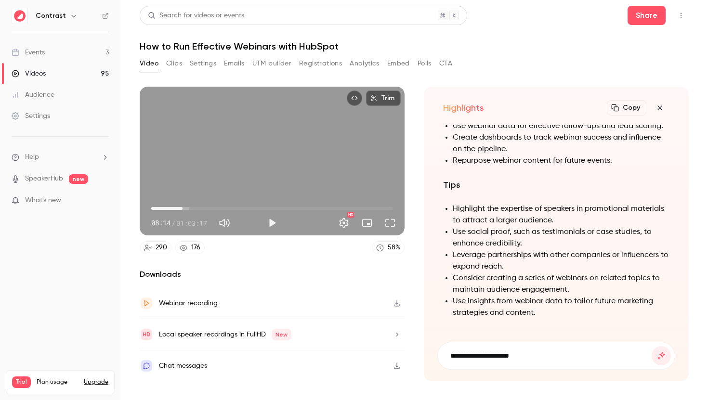
type input "**********"
click at [652, 346] on button "submit" at bounding box center [661, 355] width 19 height 19
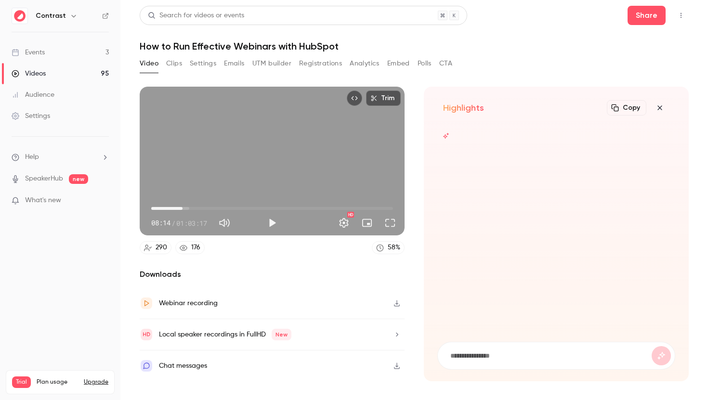
click at [658, 109] on icon "button" at bounding box center [660, 108] width 12 height 8
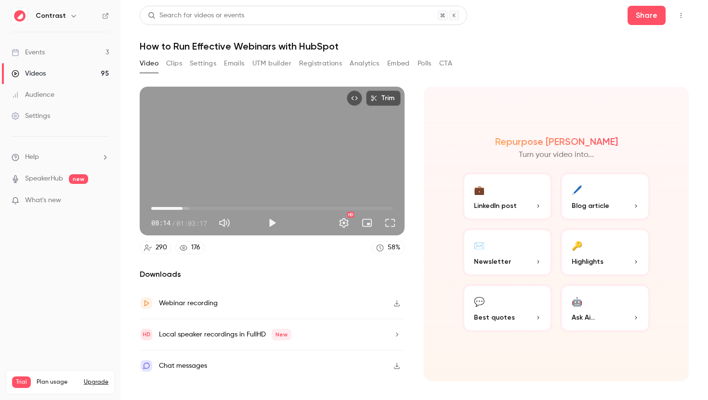
click at [175, 63] on button "Clips" at bounding box center [174, 63] width 16 height 15
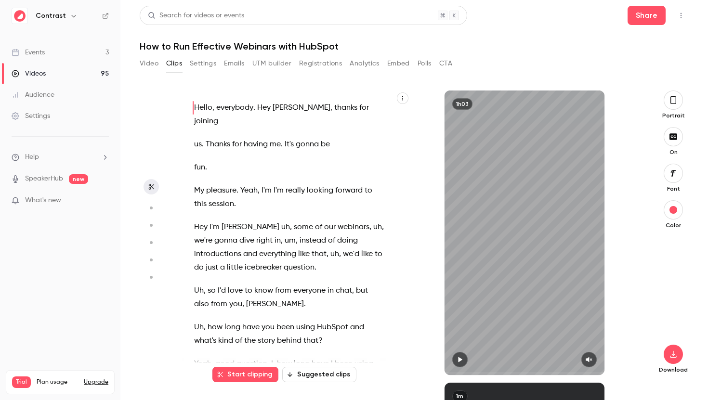
click at [261, 187] on span at bounding box center [261, 191] width 2 height 8
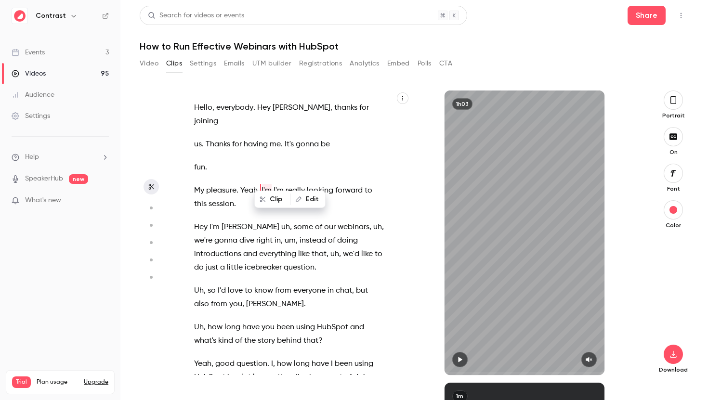
type input "***"
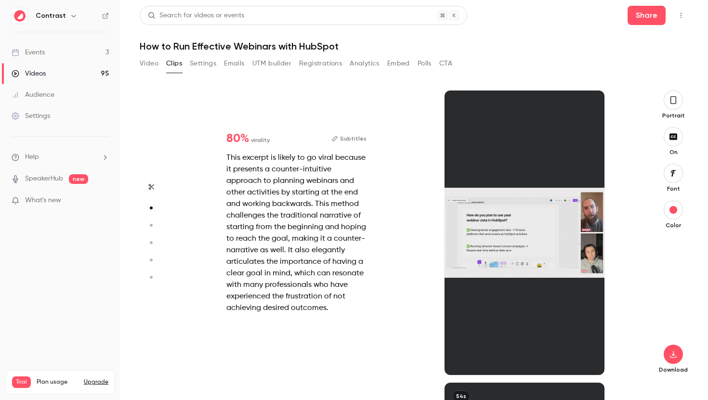
scroll to position [292, 0]
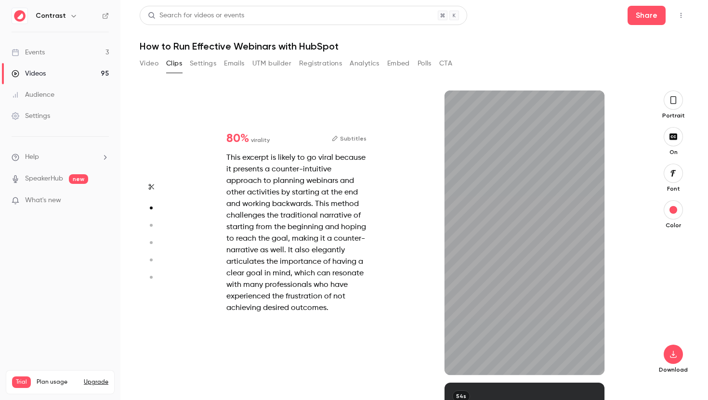
type input "***"
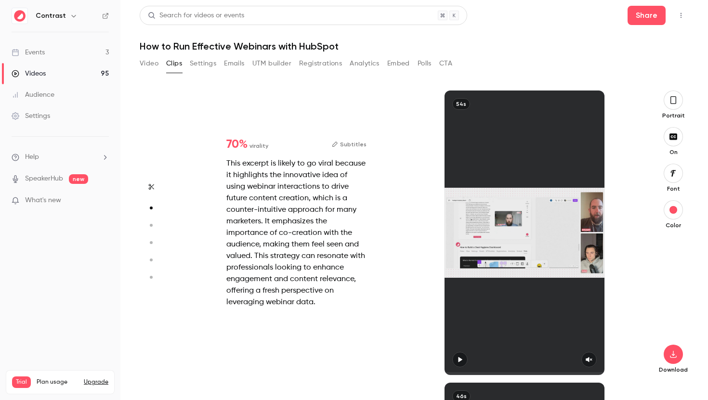
type input "*"
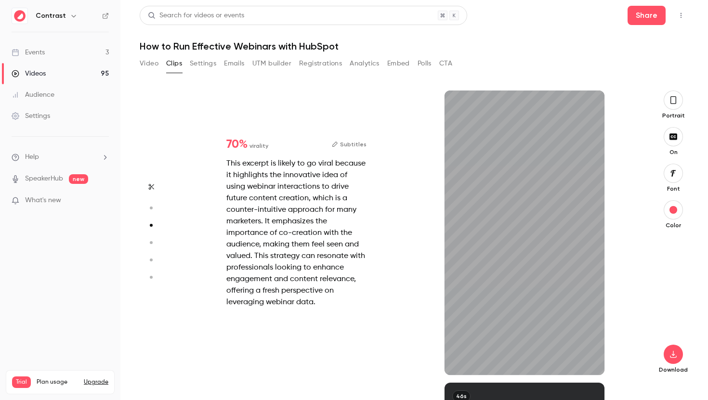
type input "***"
type input "*"
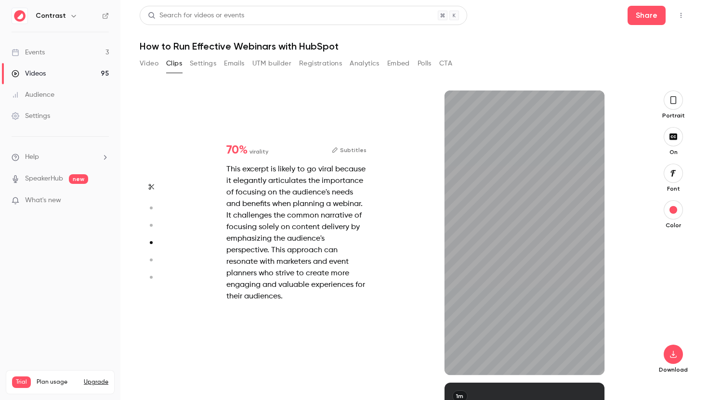
scroll to position [877, 0]
type input "***"
type input "*"
type input "***"
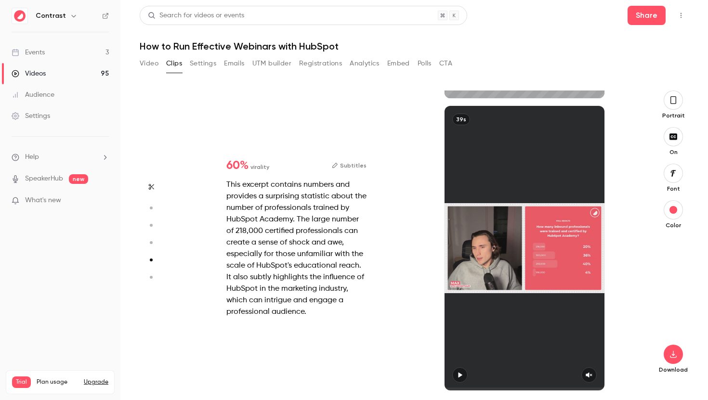
type input "***"
type input "*"
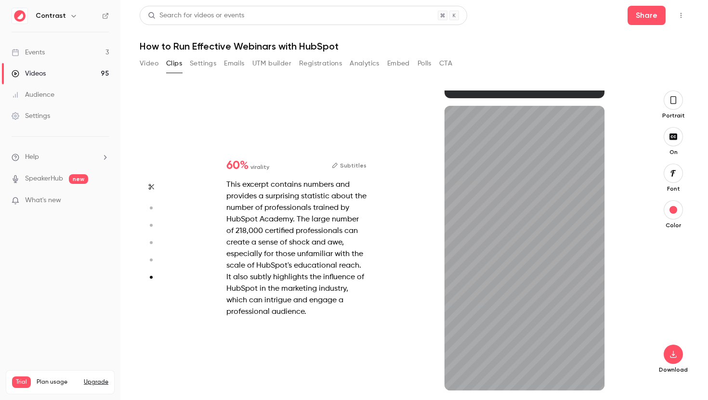
type input "***"
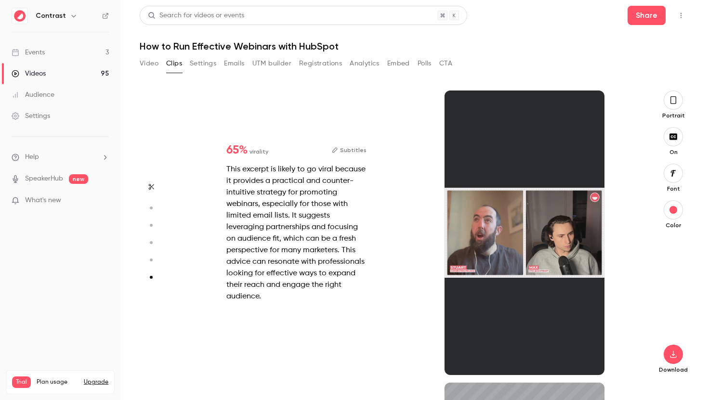
type input "***"
type input "*"
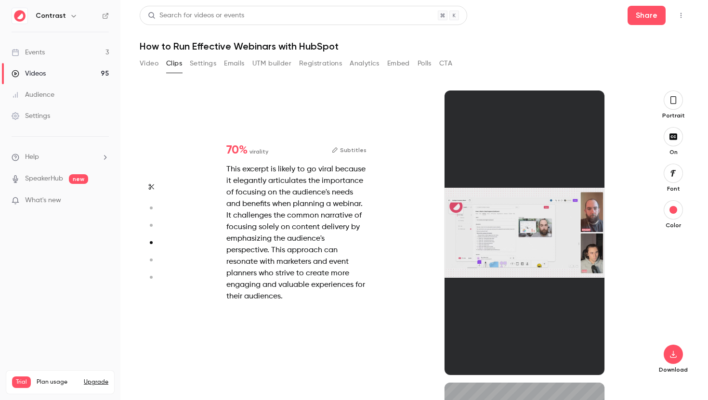
type input "***"
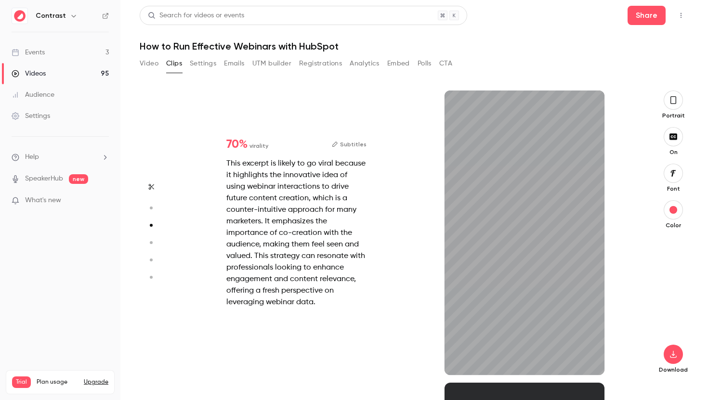
type input "***"
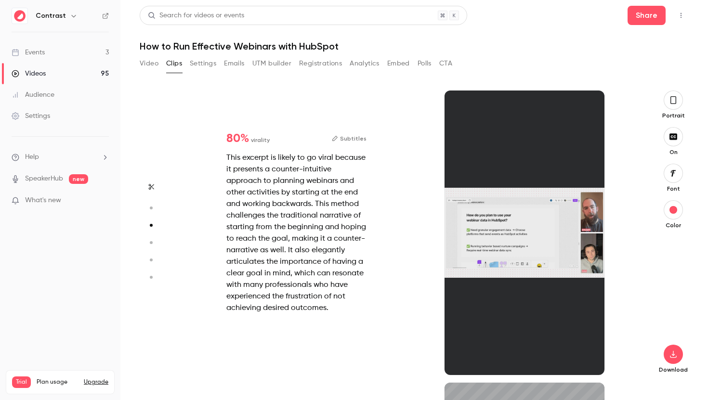
type input "***"
type input "*"
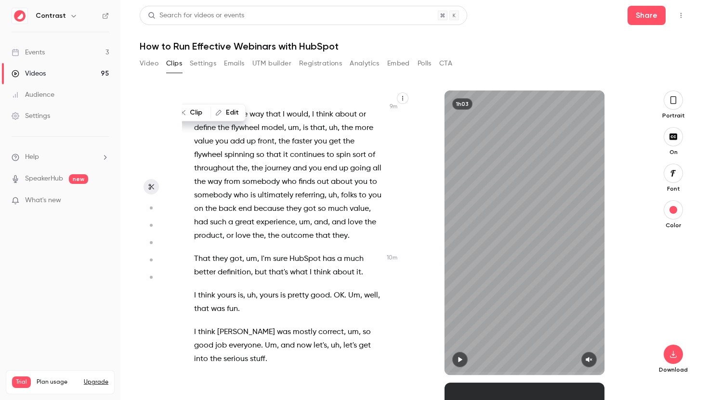
scroll to position [3759, 0]
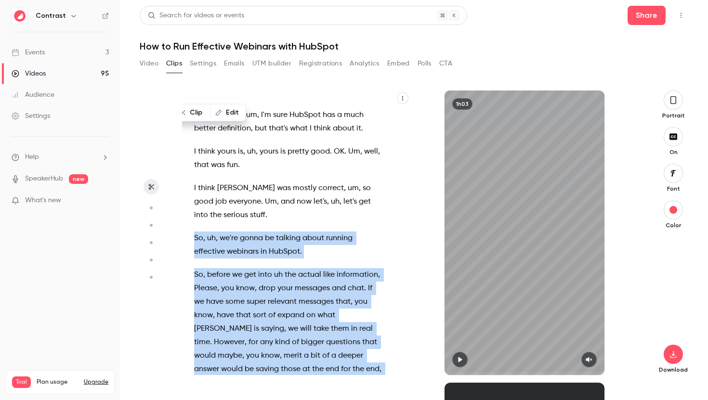
drag, startPoint x: 195, startPoint y: 211, endPoint x: 325, endPoint y: 314, distance: 166.3
click at [325, 314] on div "Hello , everybody . Hey [PERSON_NAME] , thanks for joining us . Thanks for havi…" at bounding box center [294, 237] width 224 height 275
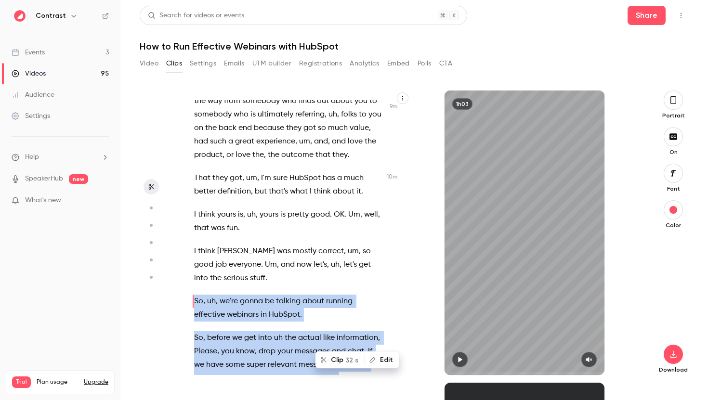
scroll to position [3732, 0]
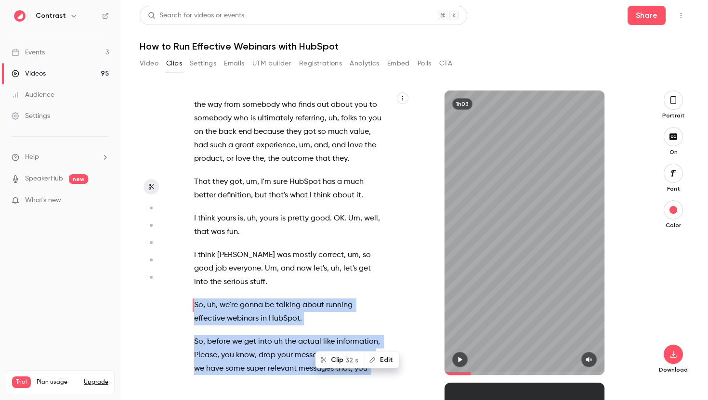
click at [342, 359] on button "Clip 32 s" at bounding box center [341, 360] width 48 height 15
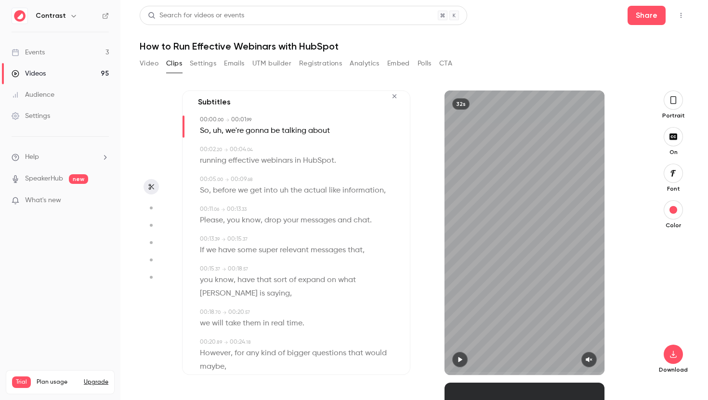
scroll to position [11, 0]
click at [283, 188] on span "uh" at bounding box center [284, 189] width 9 height 13
type input "*"
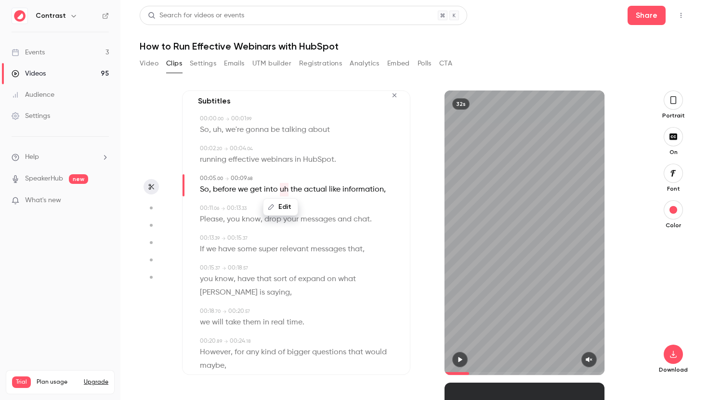
click at [282, 208] on button "Edit" at bounding box center [280, 206] width 33 height 15
click at [332, 209] on button "Replace" at bounding box center [328, 210] width 43 height 19
click at [456, 360] on icon "button" at bounding box center [460, 360] width 8 height 7
click at [498, 373] on span at bounding box center [525, 373] width 160 height 3
click at [462, 360] on icon "button" at bounding box center [460, 360] width 8 height 7
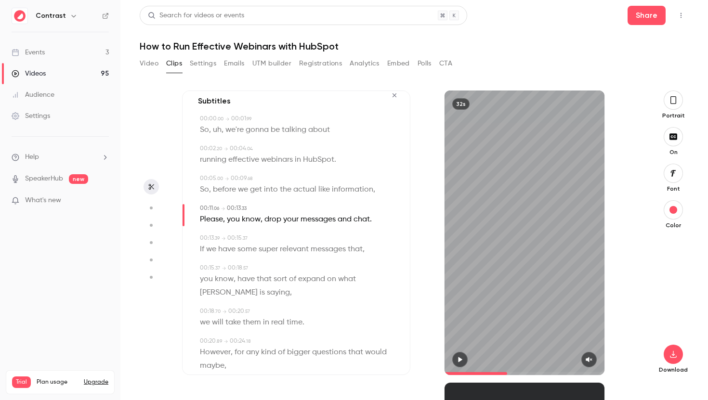
click at [677, 101] on icon "button" at bounding box center [674, 100] width 8 height 11
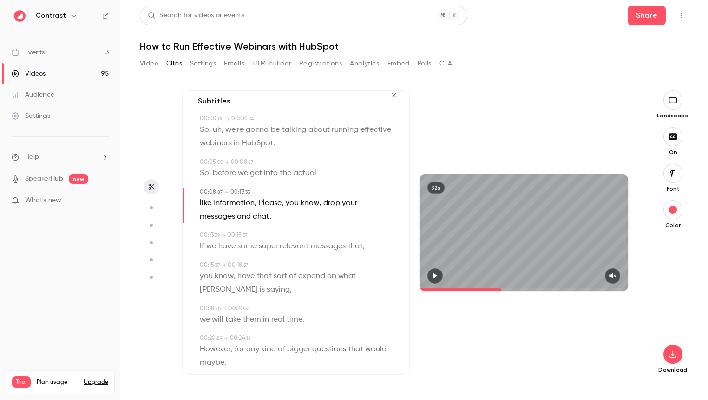
click at [677, 100] on icon "button" at bounding box center [673, 100] width 8 height 6
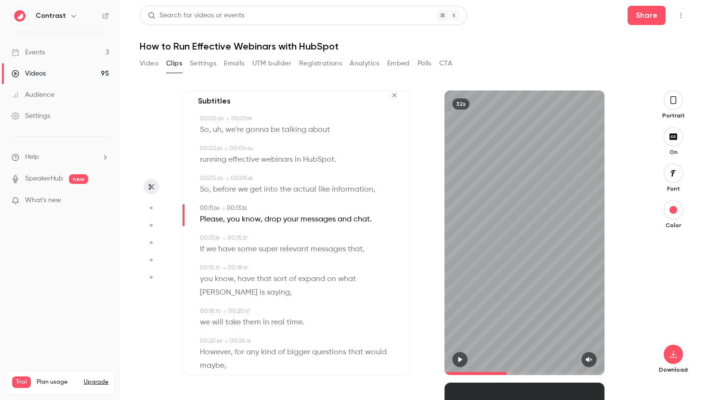
click at [671, 134] on icon "button" at bounding box center [674, 136] width 8 height 6
click at [671, 134] on icon "button" at bounding box center [673, 137] width 11 height 8
click at [394, 94] on icon "button" at bounding box center [395, 95] width 8 height 7
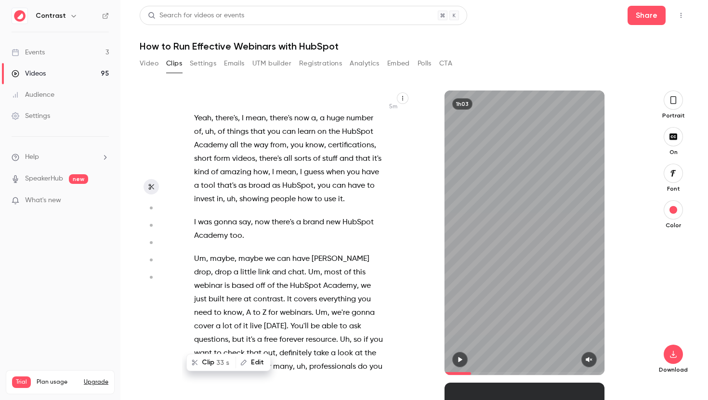
type input "*****"
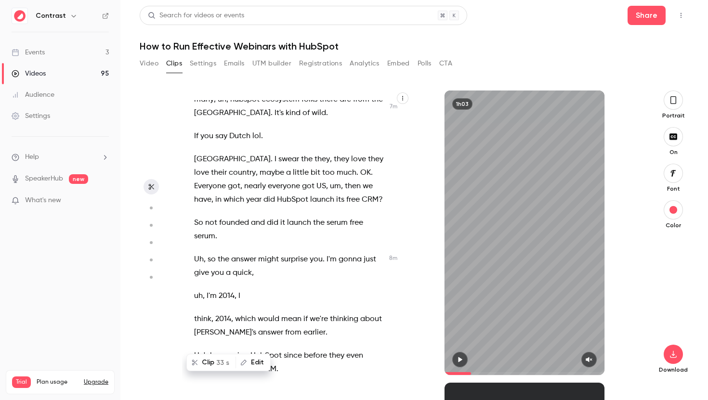
scroll to position [3732, 0]
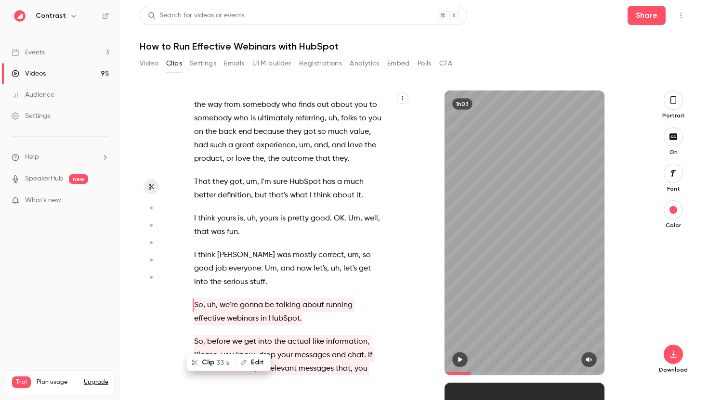
click at [332, 64] on button "Registrations" at bounding box center [320, 63] width 43 height 15
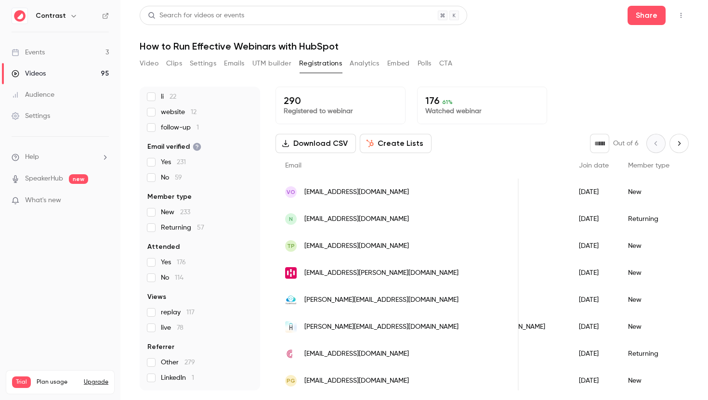
click at [397, 145] on button "Create Lists" at bounding box center [396, 143] width 72 height 19
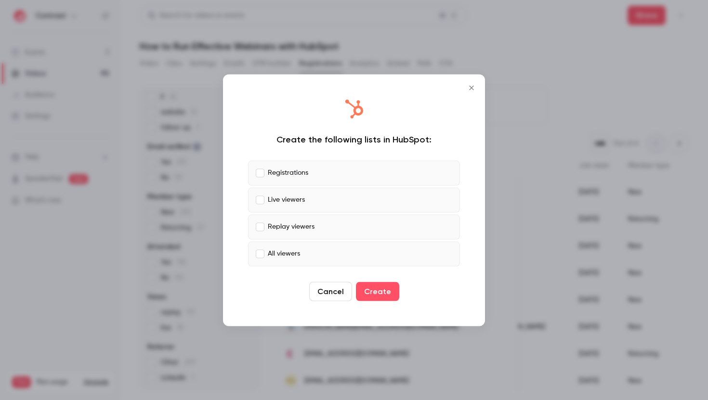
click at [472, 86] on icon "Close" at bounding box center [472, 88] width 12 height 8
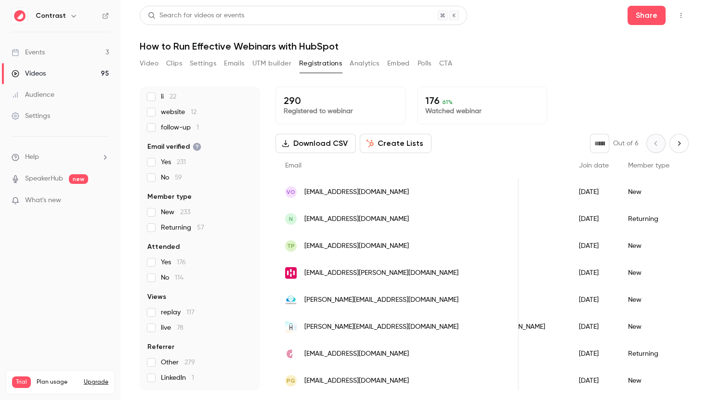
click at [374, 60] on button "Analytics" at bounding box center [365, 63] width 30 height 15
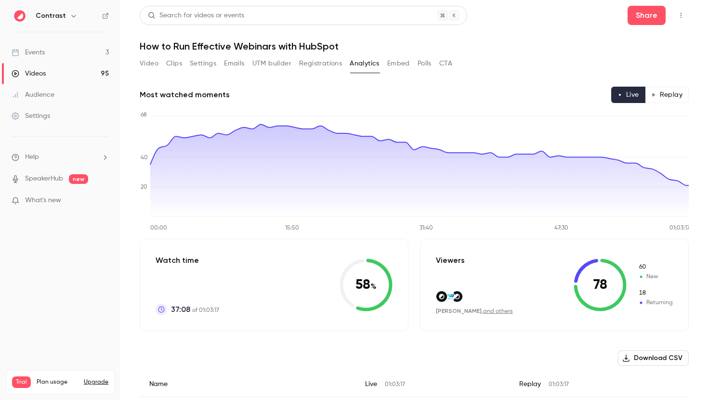
click at [670, 91] on button "Replay" at bounding box center [667, 95] width 44 height 16
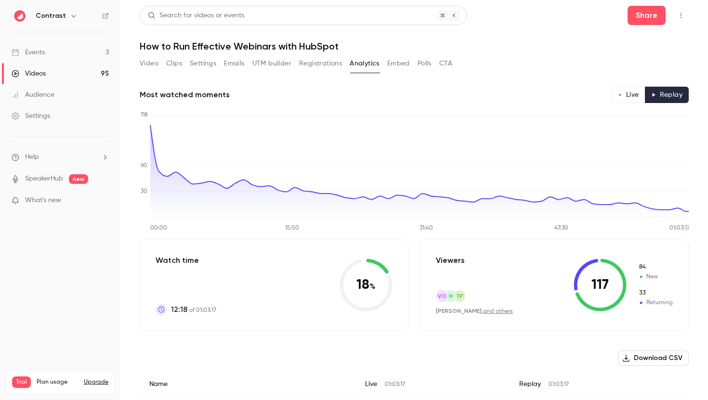
click at [633, 94] on button "Live" at bounding box center [628, 95] width 34 height 16
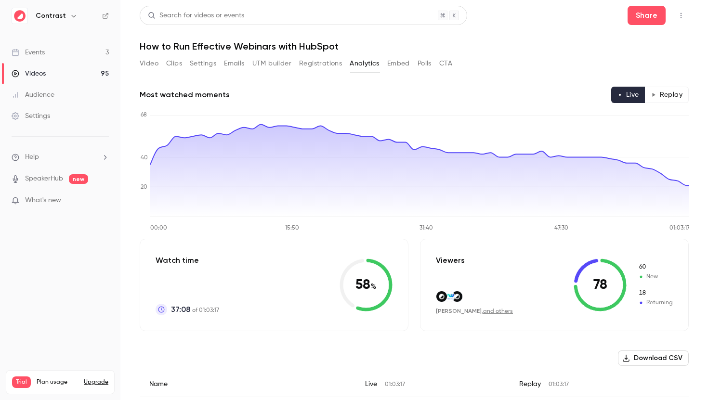
click at [429, 62] on button "Polls" at bounding box center [425, 63] width 14 height 15
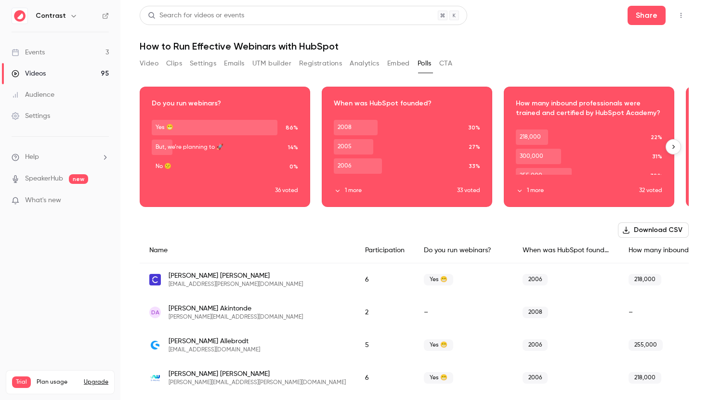
click at [259, 152] on div "Download image" at bounding box center [225, 146] width 170 height 119
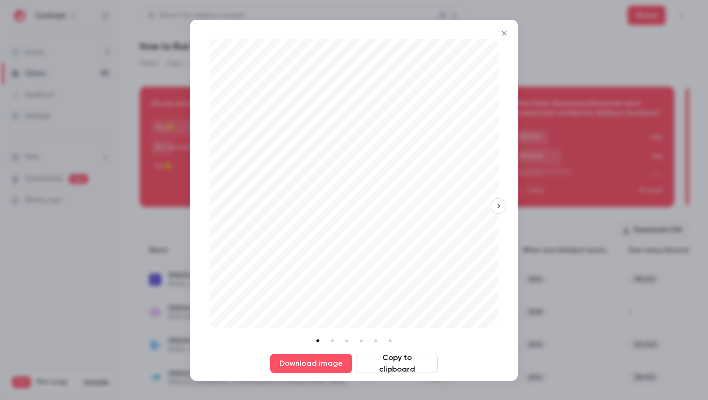
click at [503, 32] on icon "Close" at bounding box center [505, 33] width 12 height 8
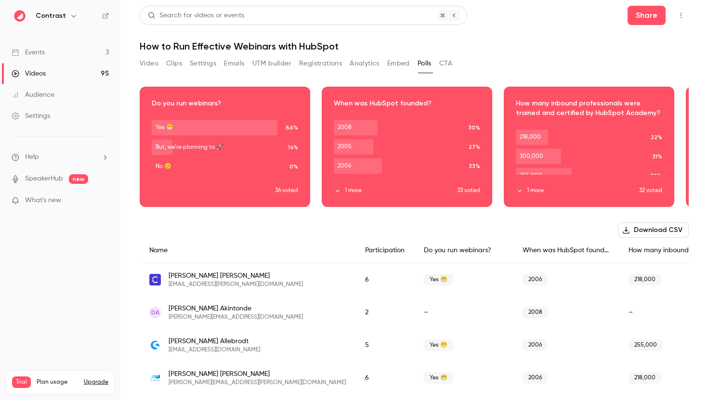
click at [442, 68] on button "CTA" at bounding box center [445, 63] width 13 height 15
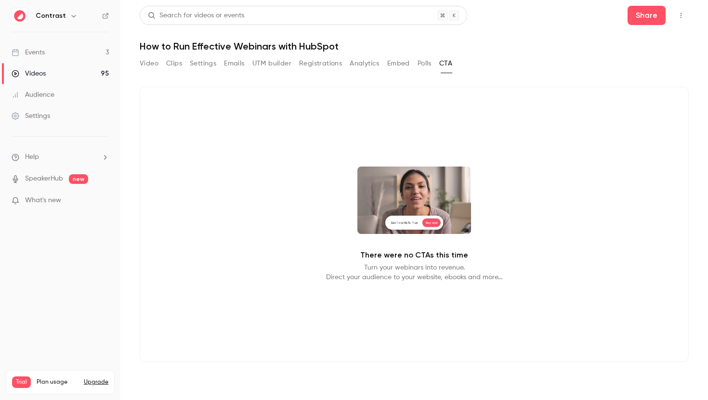
click at [404, 65] on button "Embed" at bounding box center [398, 63] width 23 height 15
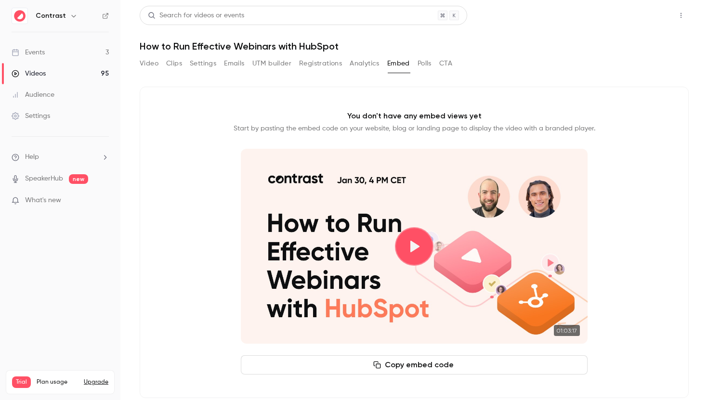
click at [647, 20] on button "Share" at bounding box center [647, 15] width 38 height 19
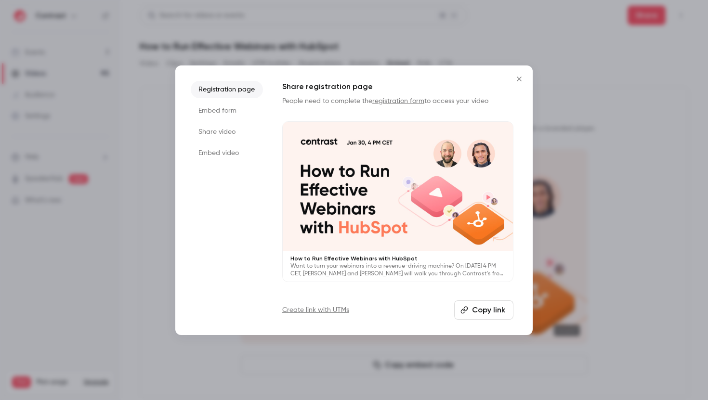
click at [518, 77] on icon "Close" at bounding box center [520, 79] width 12 height 8
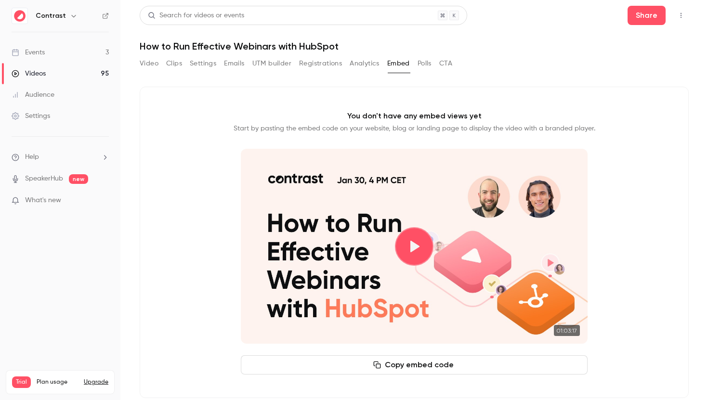
scroll to position [13, 0]
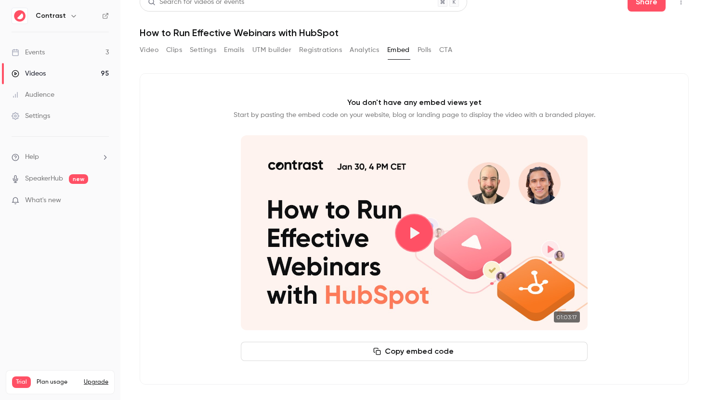
click at [450, 352] on button "Copy embed code" at bounding box center [414, 351] width 347 height 19
click at [648, 3] on button "Share" at bounding box center [647, 1] width 38 height 19
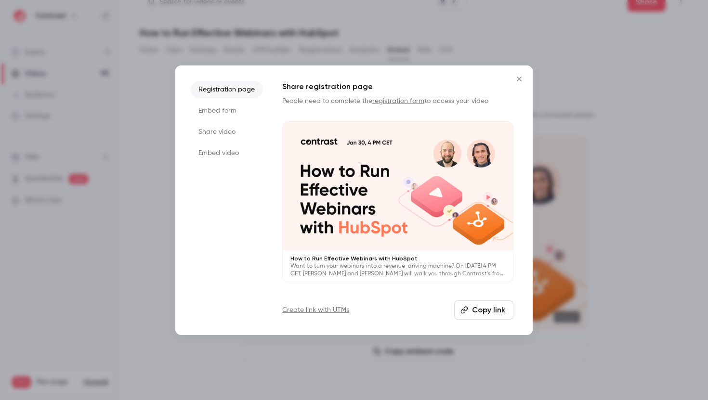
click at [197, 106] on li "Embed form" at bounding box center [227, 110] width 72 height 17
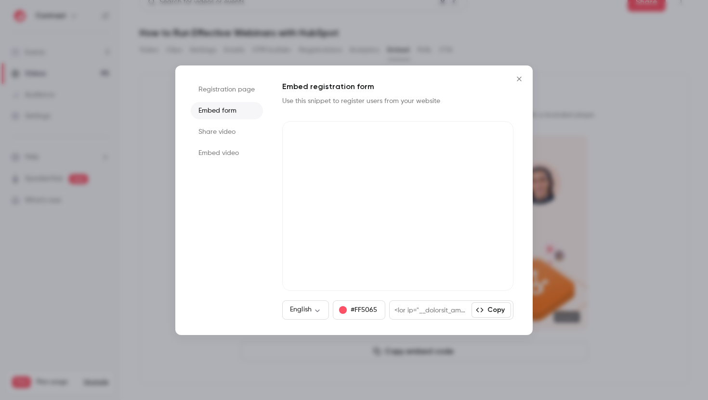
click at [216, 132] on li "Share video" at bounding box center [227, 131] width 72 height 17
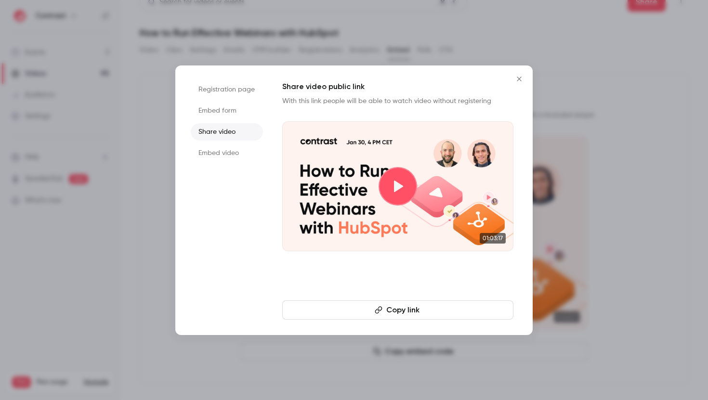
click at [520, 74] on button "Close" at bounding box center [519, 78] width 19 height 19
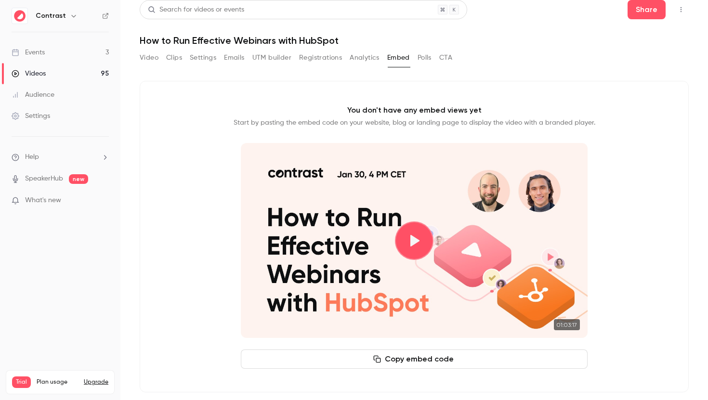
scroll to position [0, 0]
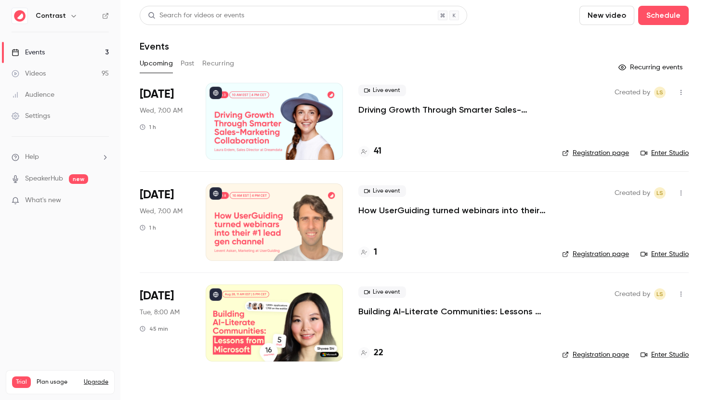
click at [70, 18] on icon "button" at bounding box center [74, 16] width 8 height 8
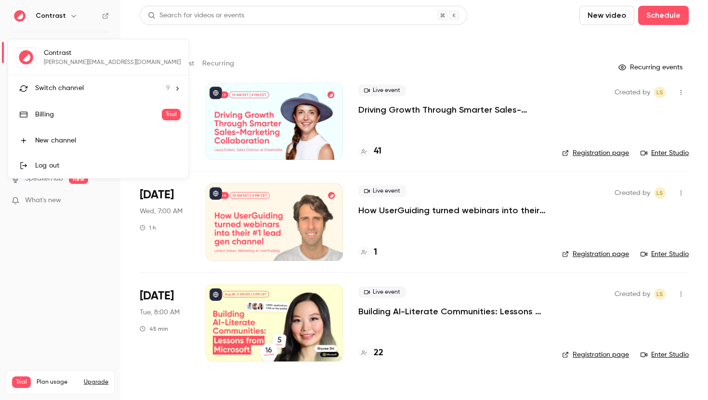
click at [64, 165] on div "Log out" at bounding box center [107, 166] width 145 height 10
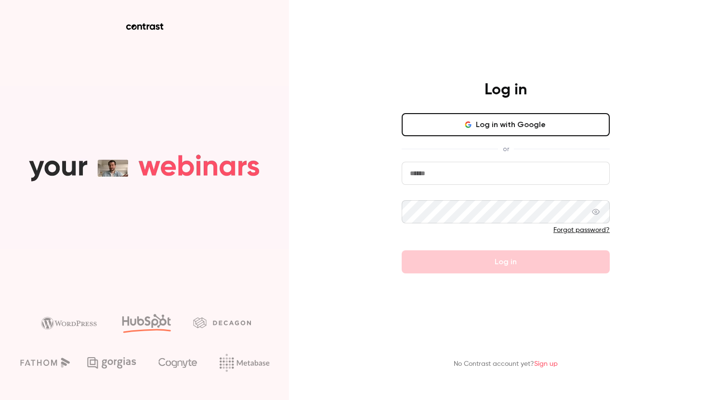
click at [548, 365] on link "Sign up" at bounding box center [546, 364] width 24 height 7
